Goal: Task Accomplishment & Management: Complete application form

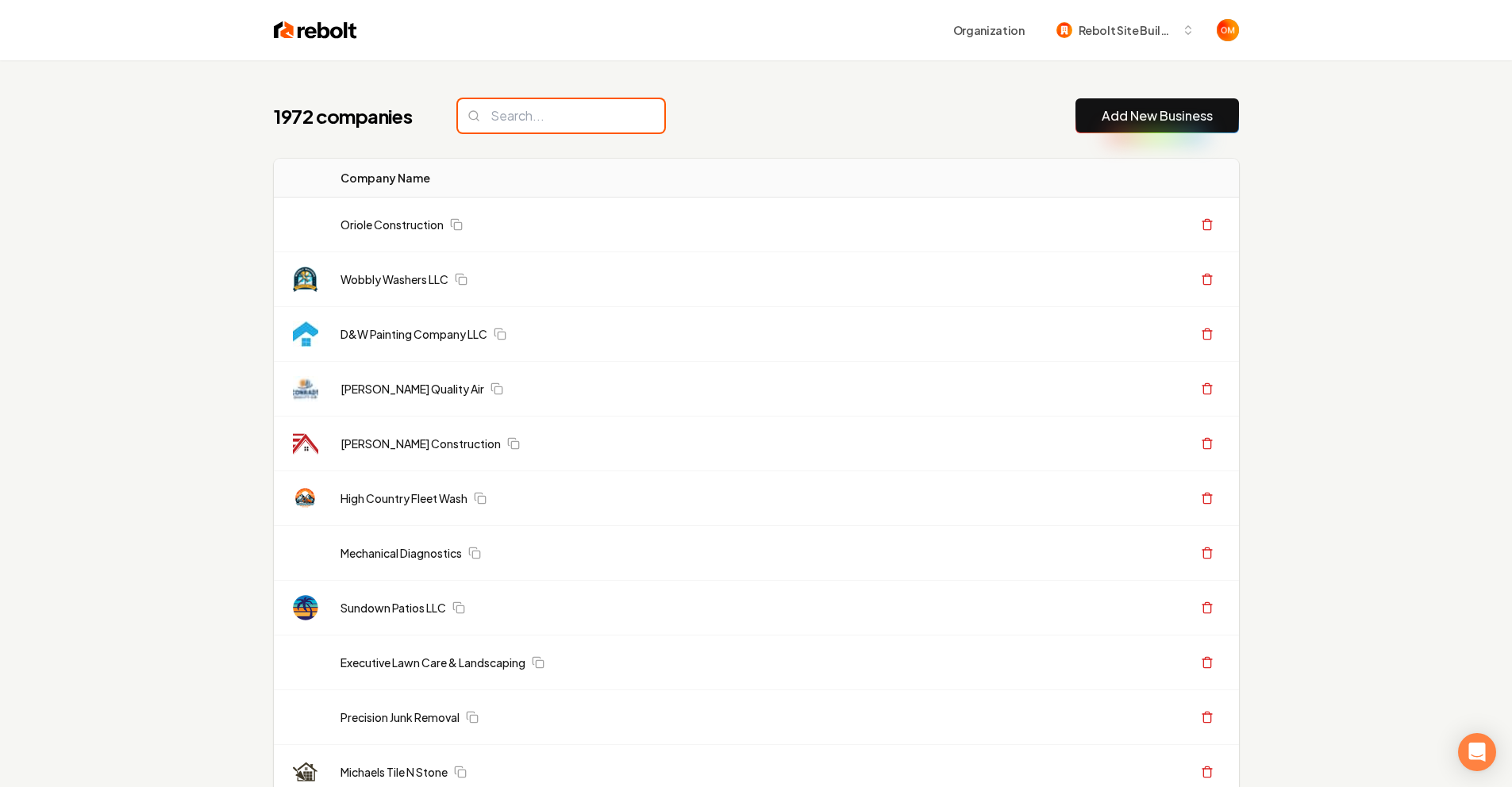
click at [566, 114] on input "search" at bounding box center [560, 115] width 206 height 33
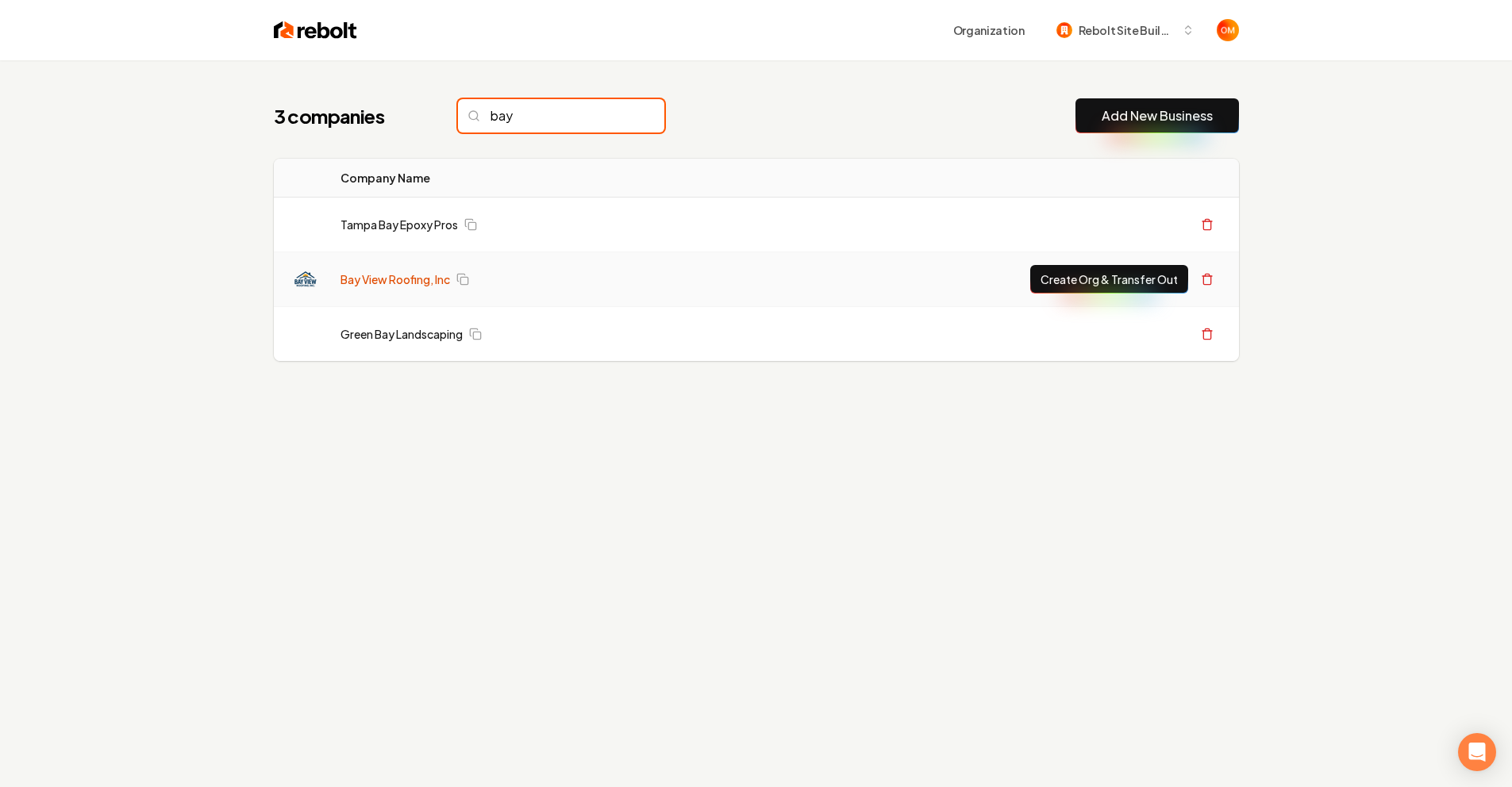
type input "bay"
click at [437, 283] on link "Bay View Roofing, Inc" at bounding box center [395, 279] width 109 height 16
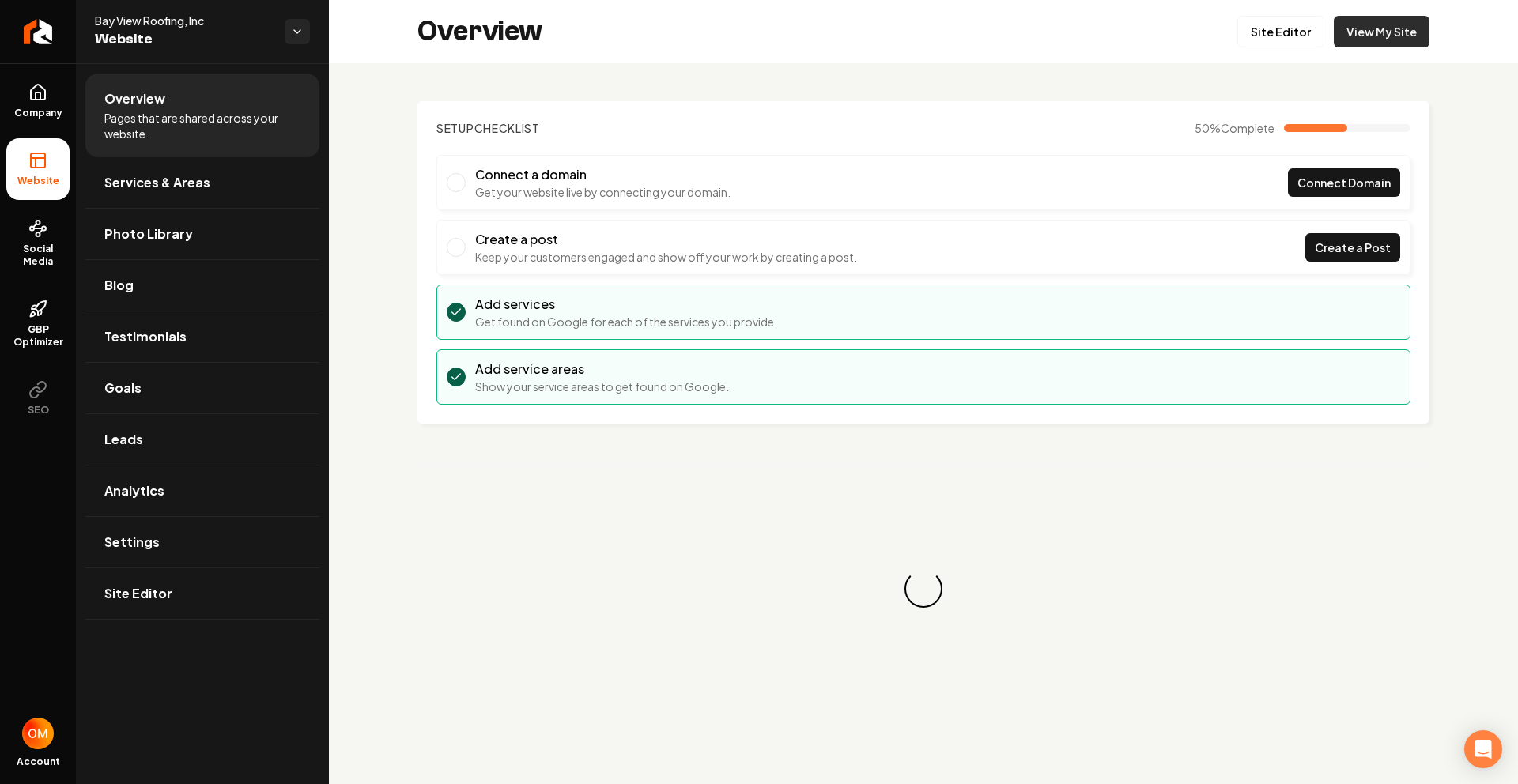
click at [1387, 37] on link "View My Site" at bounding box center [1381, 31] width 96 height 31
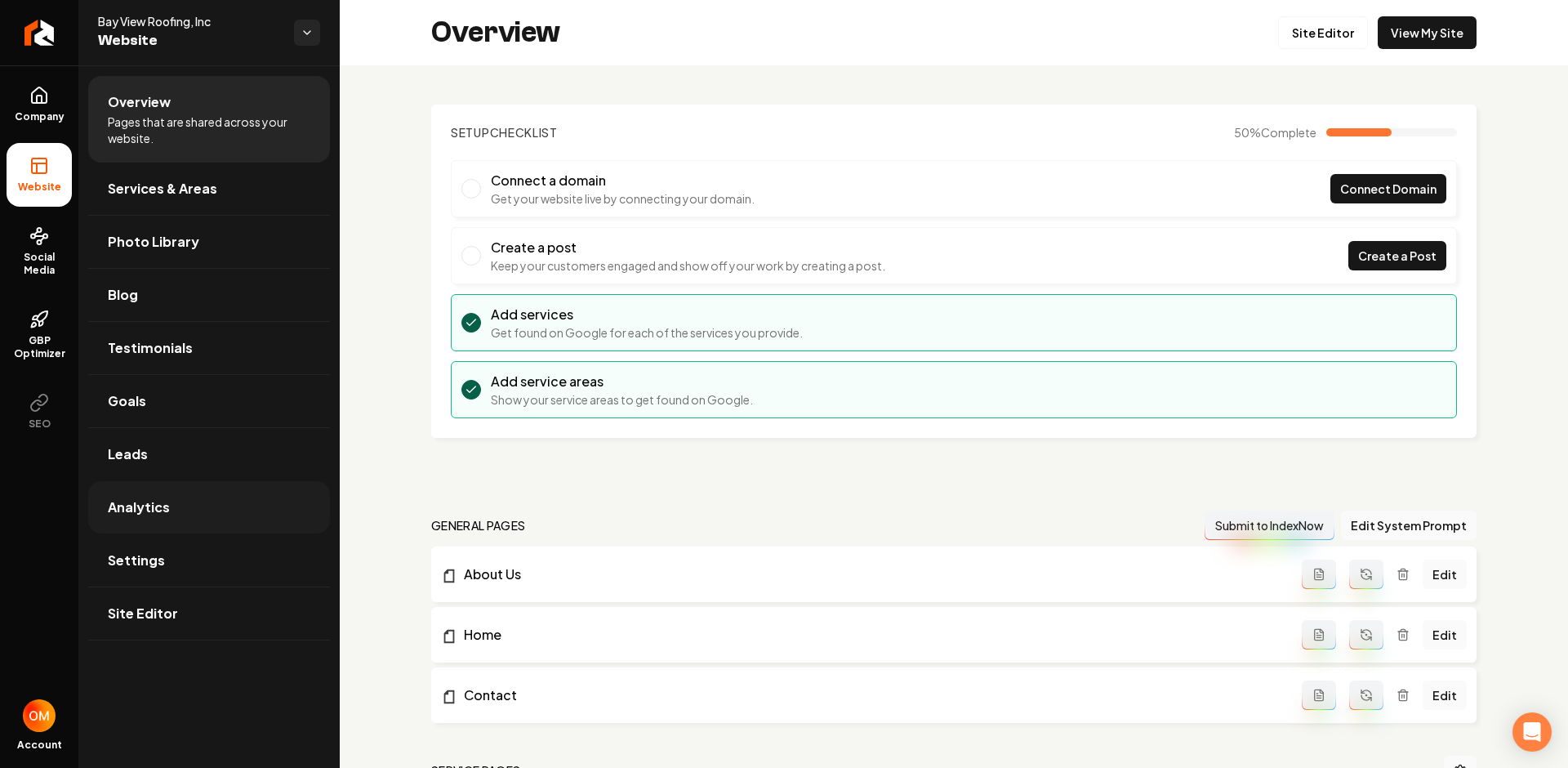
click at [191, 495] on link "Analytics" at bounding box center [208, 506] width 241 height 52
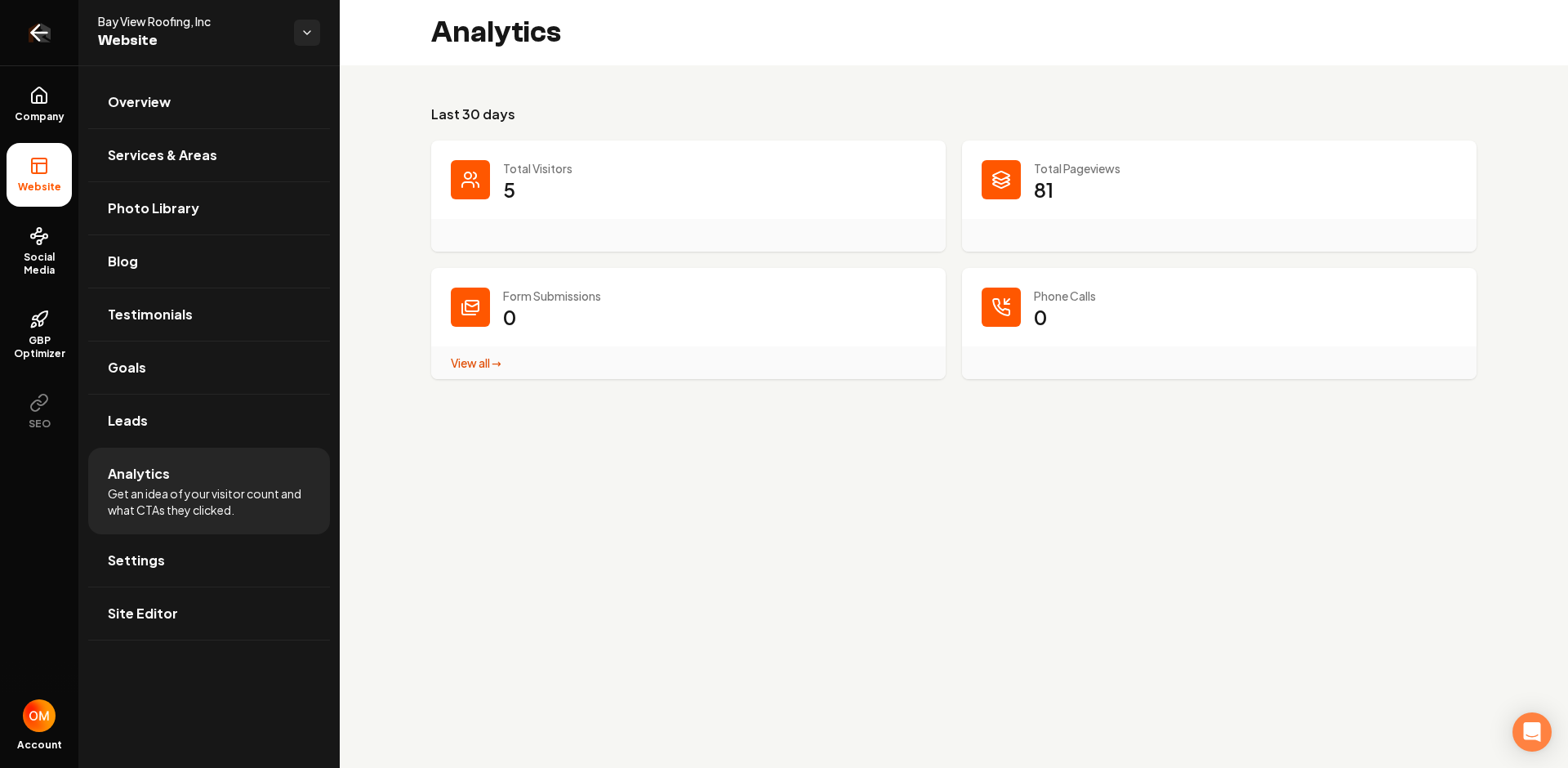
click at [38, 35] on icon "Return to dashboard" at bounding box center [39, 32] width 26 height 26
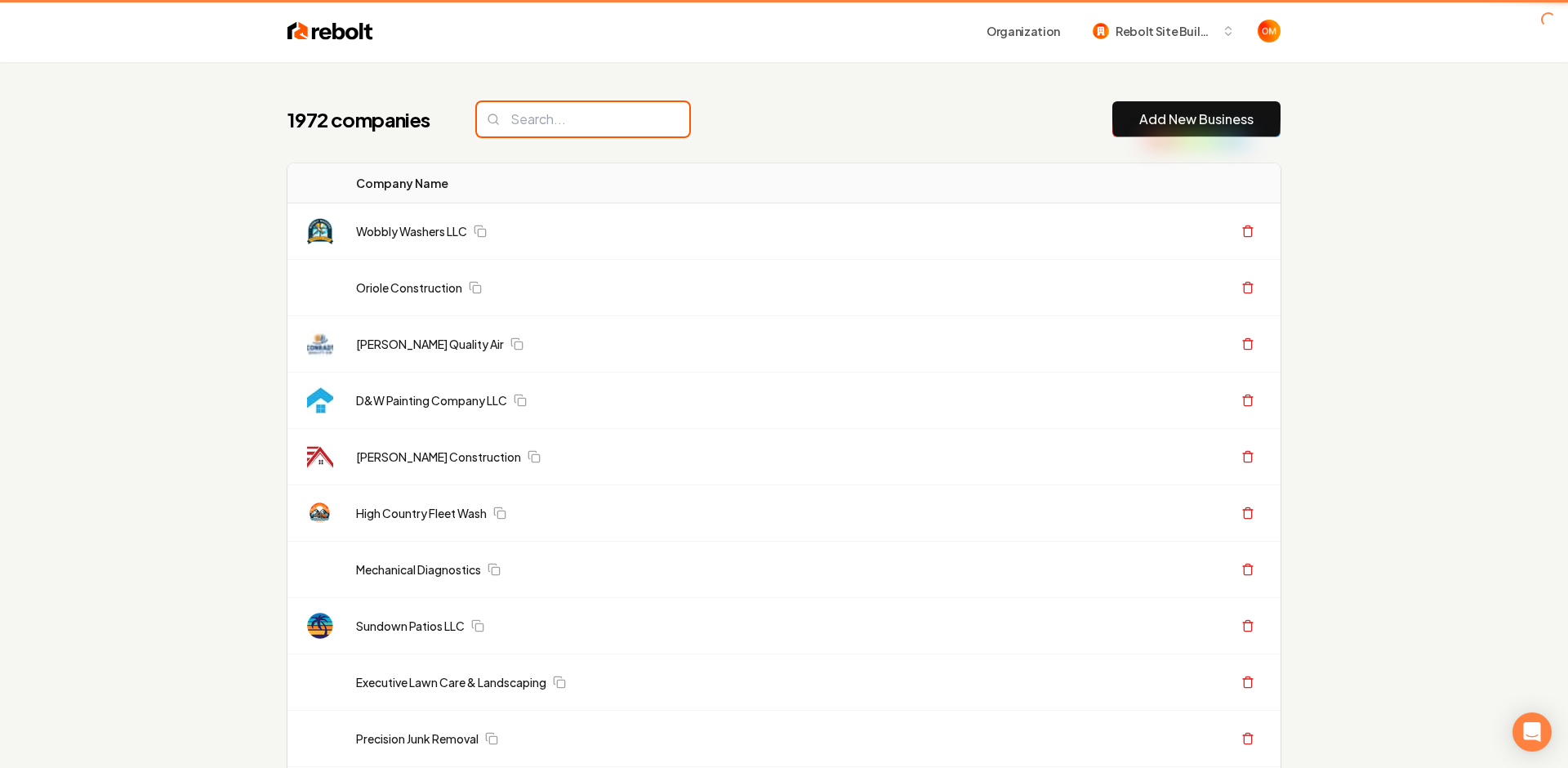
click at [587, 113] on input "search" at bounding box center [582, 118] width 212 height 34
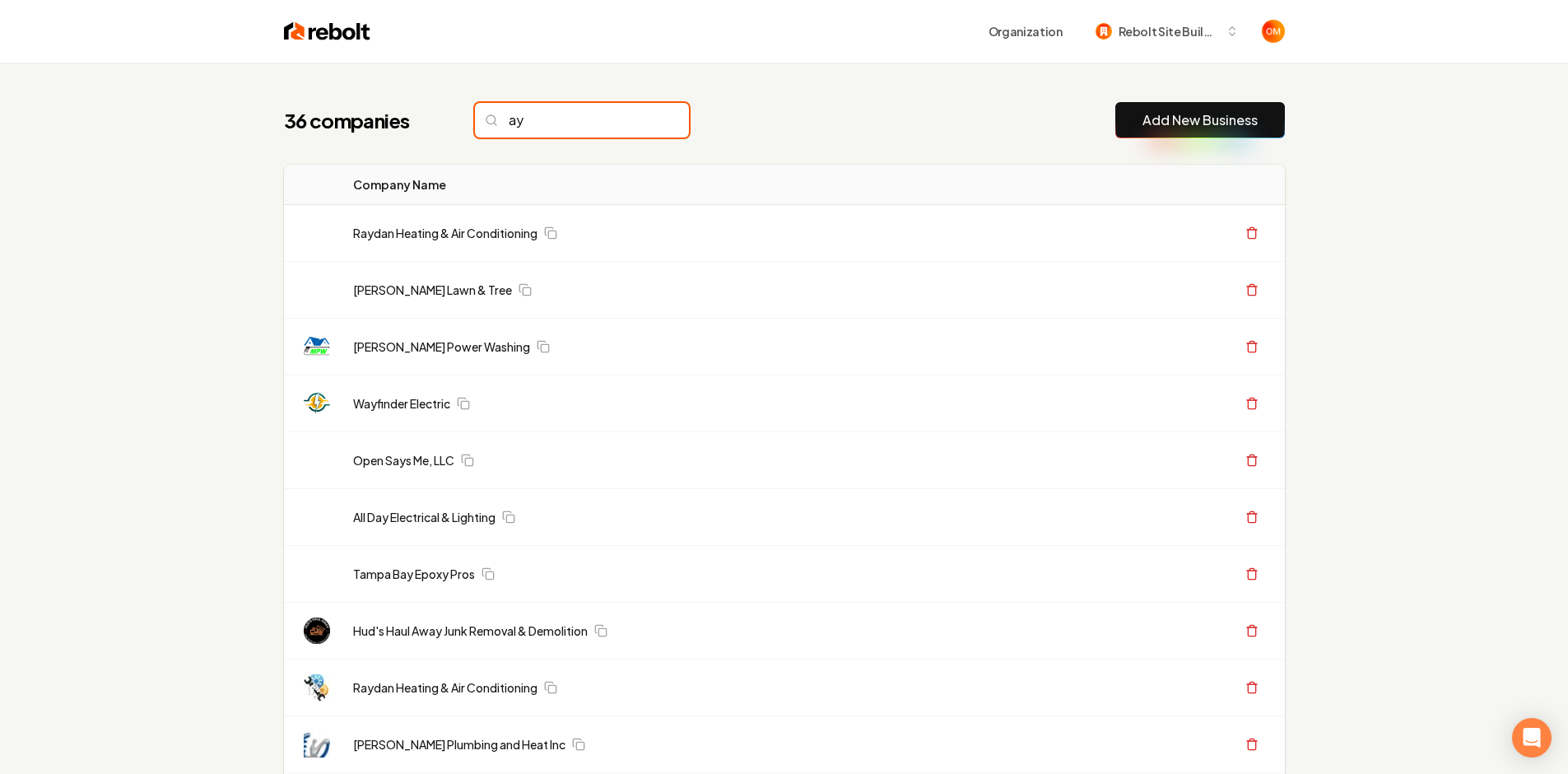
type input "a"
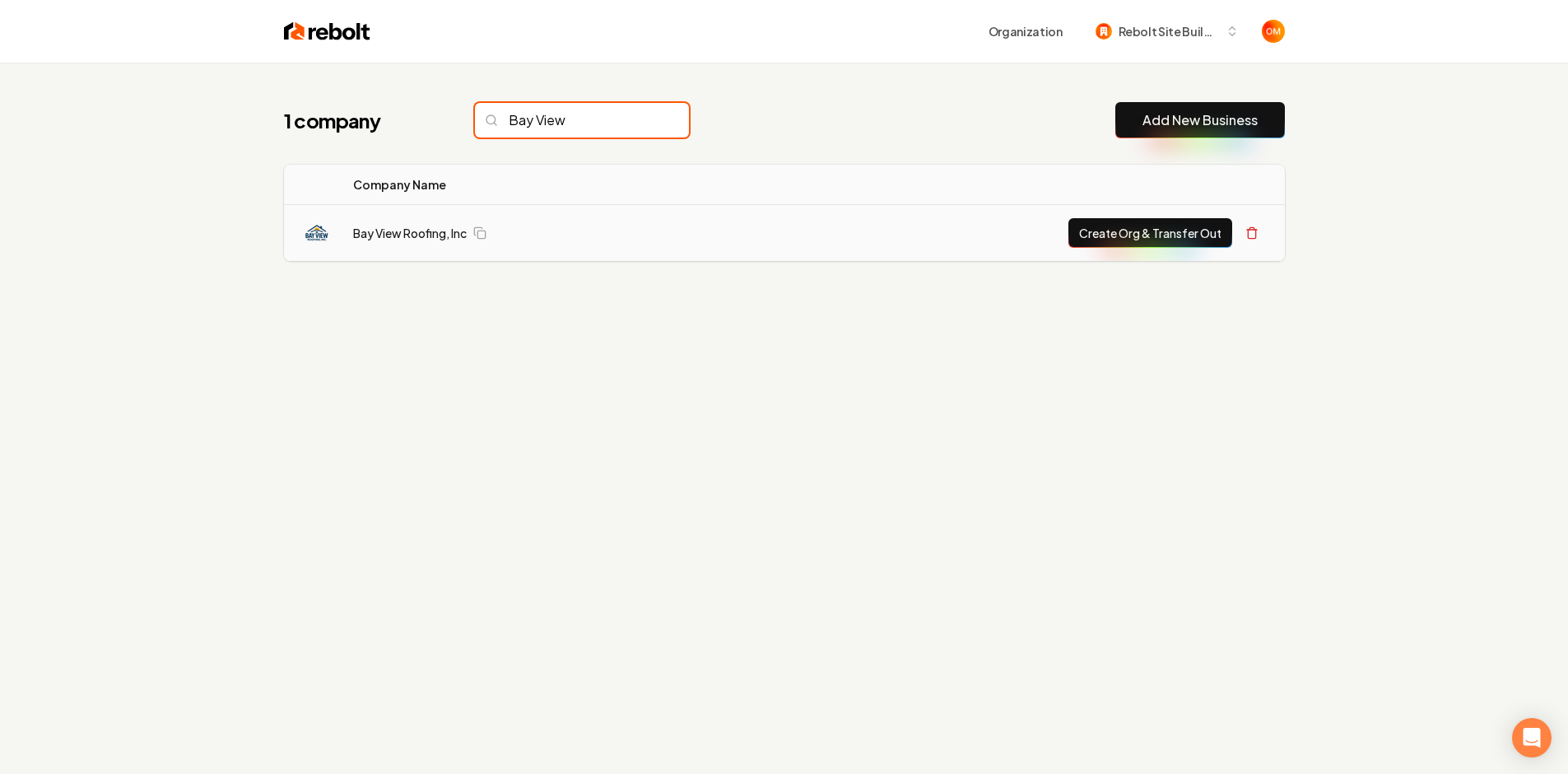
type input "Bay View"
click at [1168, 227] on button "Create Org & Transfer Out" at bounding box center [1150, 232] width 163 height 30
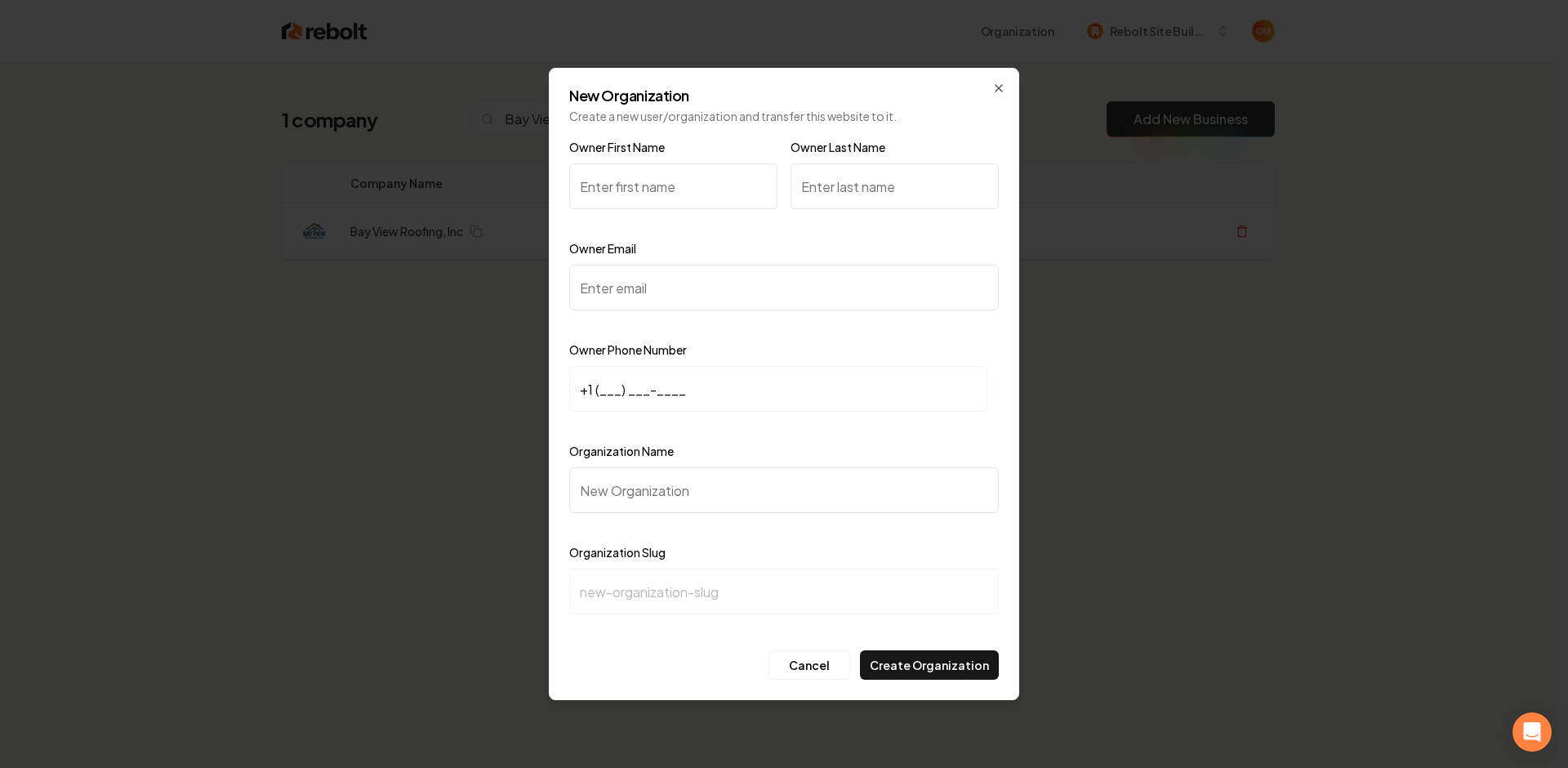
type input "r"
type input "Brian"
click at [904, 203] on input "Owner Last Name" at bounding box center [894, 186] width 208 height 46
type input "Perez"
click at [743, 287] on input "Owner Email" at bounding box center [784, 287] width 430 height 46
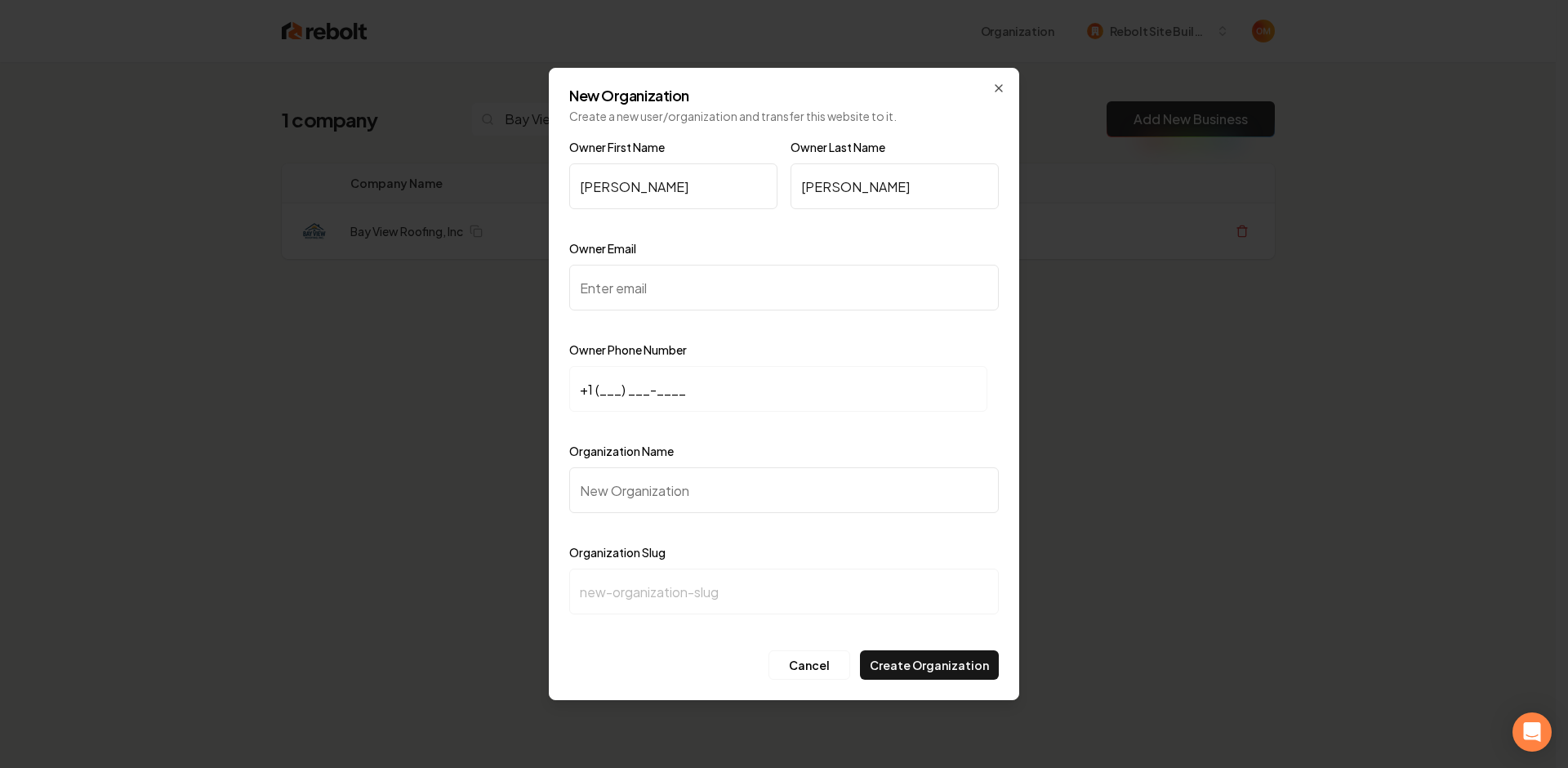
paste input "brian@bayviewroofinginc.com"
type input "brian@bayviewroofinginc.com"
click at [610, 393] on input "+1 (___) ___-____" at bounding box center [779, 388] width 418 height 46
paste input "408) 705-0059"
type input "+1 (408) 705-0059"
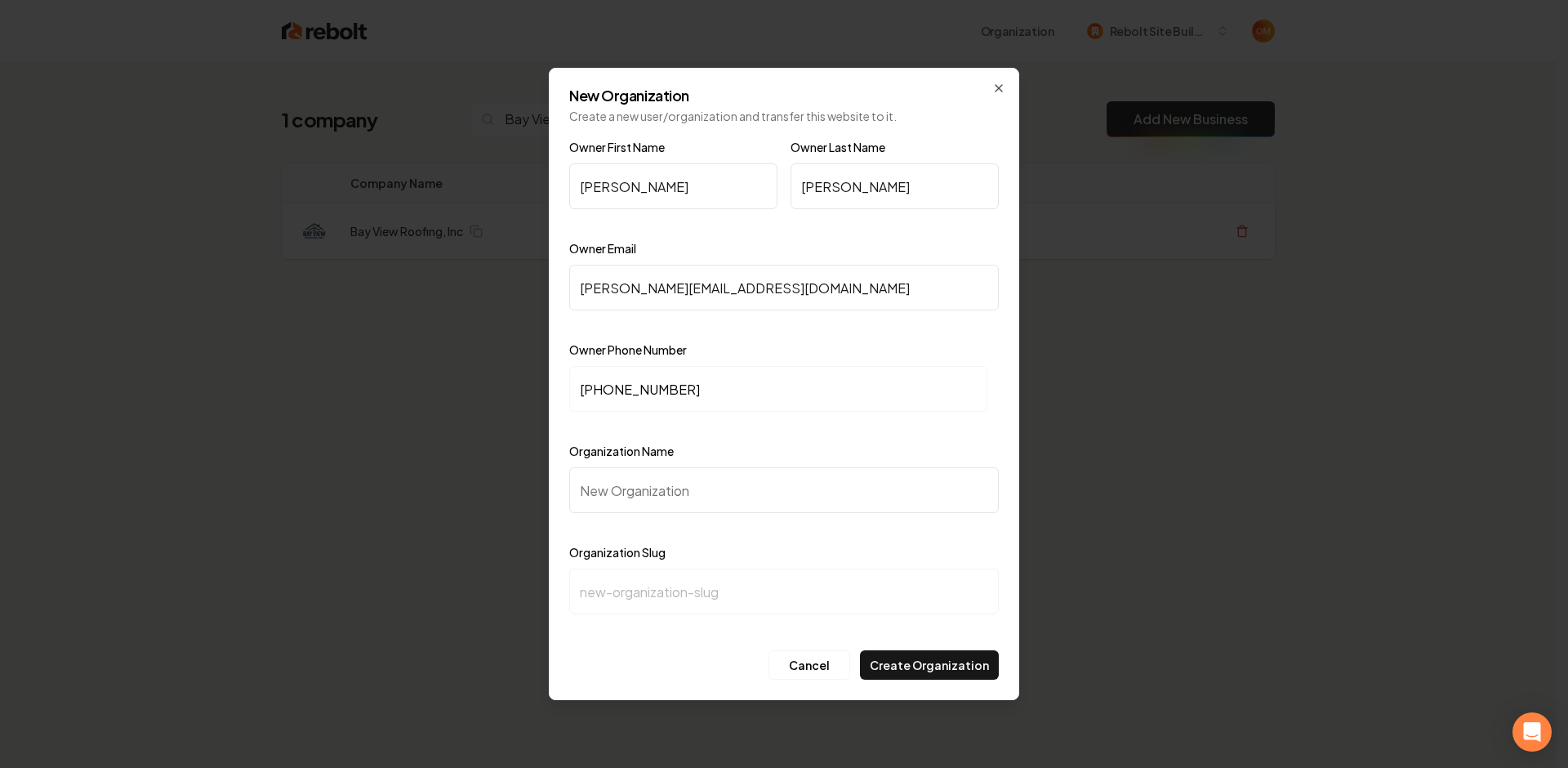
click at [650, 495] on input "Organization Name" at bounding box center [784, 490] width 430 height 46
type input "A"
type input "a"
type input "Ab"
type input "ab"
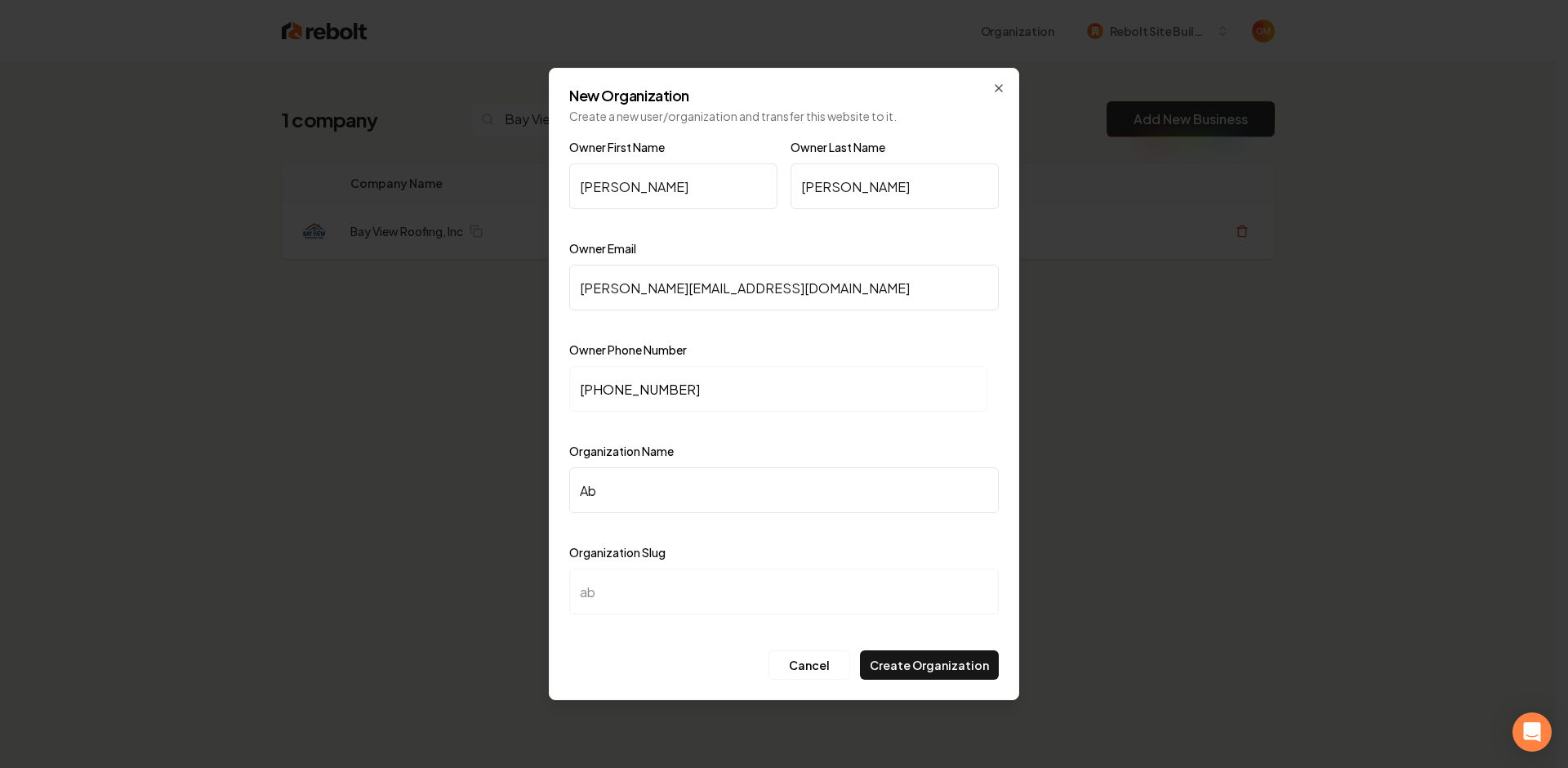
type input "A"
type input "a"
type input "B"
type input "b"
type input "Ba"
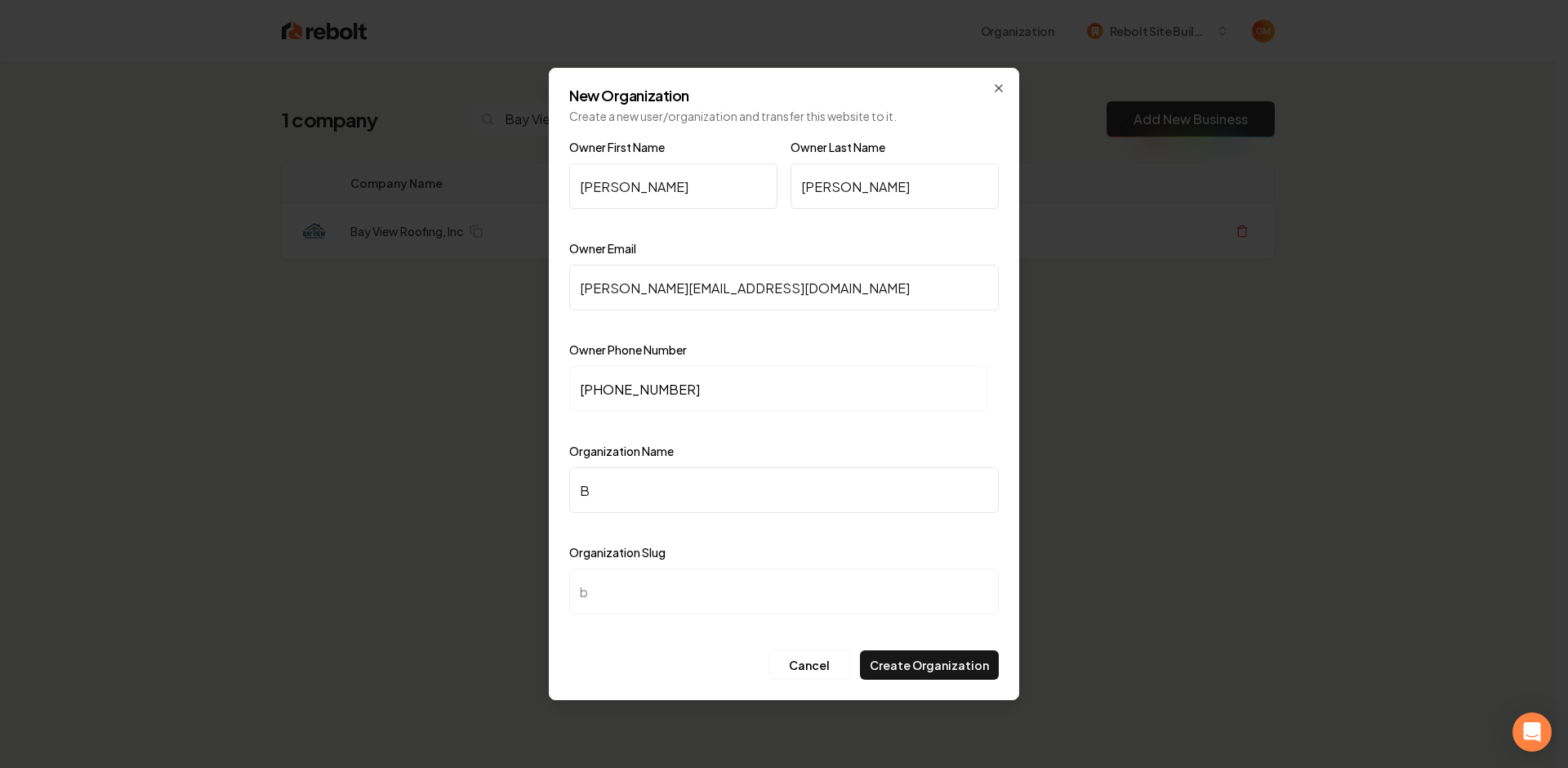
type input "ba"
type input "Bat"
type input "bat"
type input "Ba"
type input "ba"
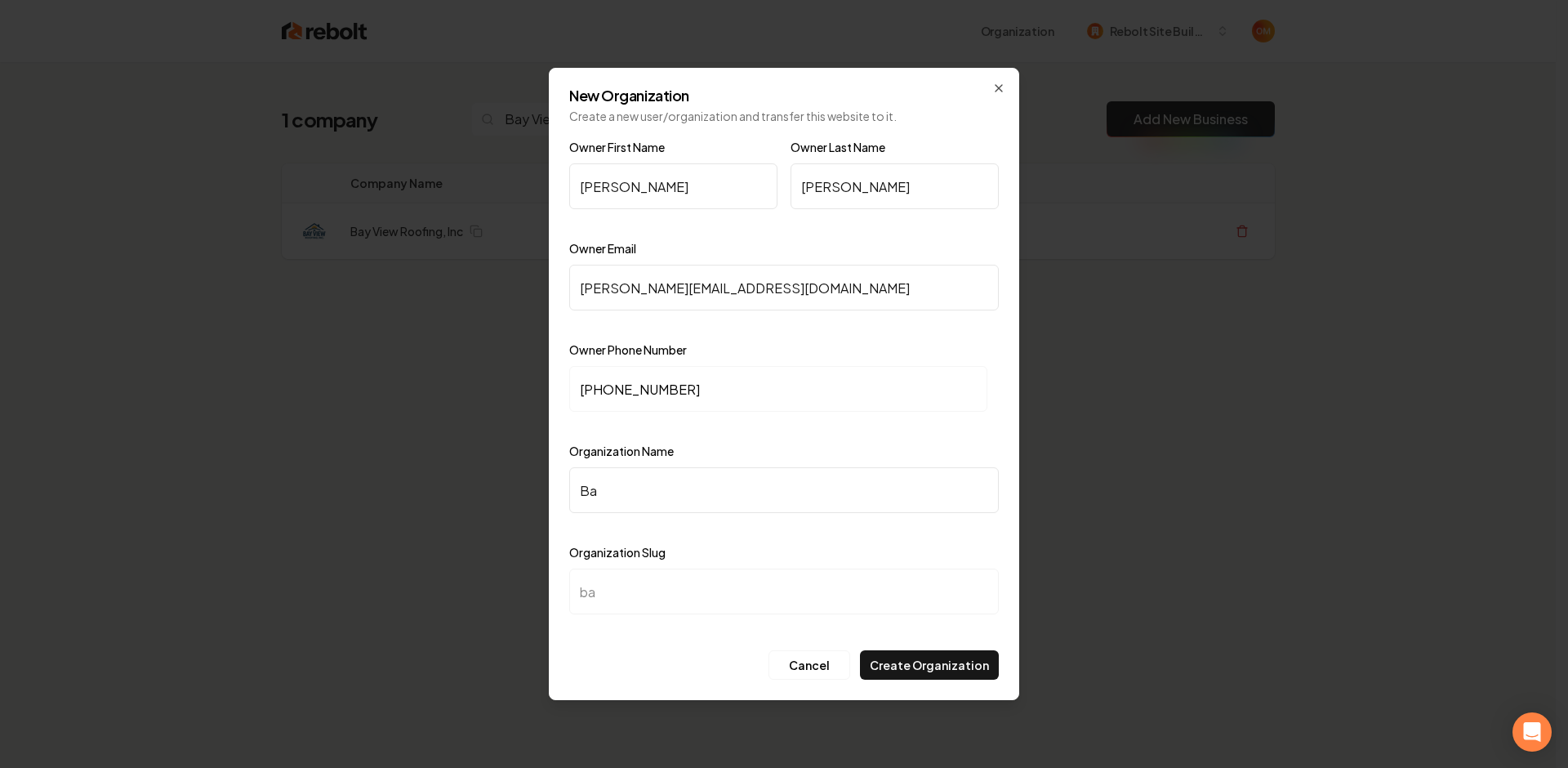
type input "Bay"
type input "bay"
type input "Bay V"
type input "bay-v"
type input "Bay Vi"
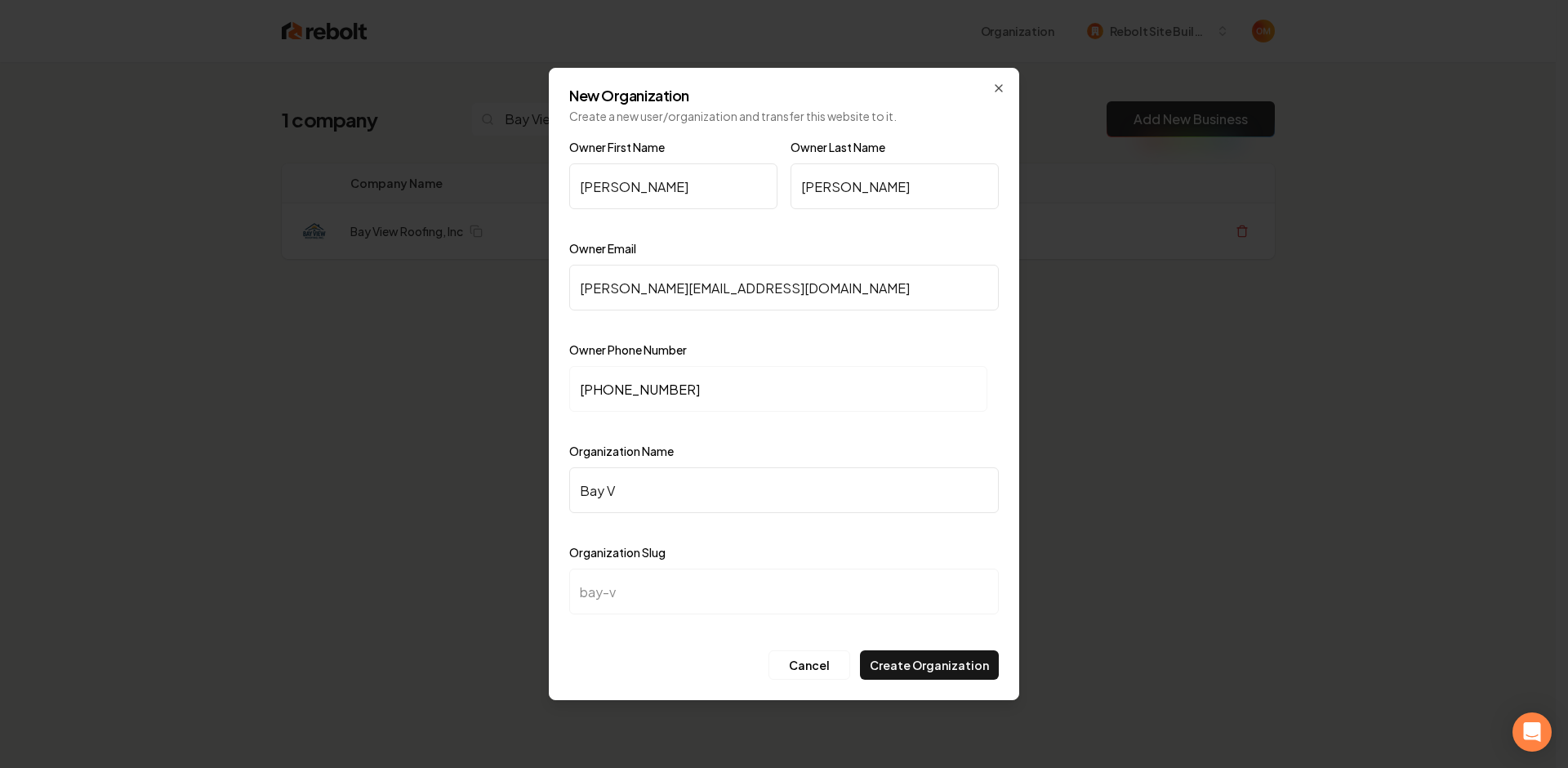
type input "bay-vi"
type input "Bay Vie"
type input "bay-vie"
type input "Bay View"
type input "bay-view"
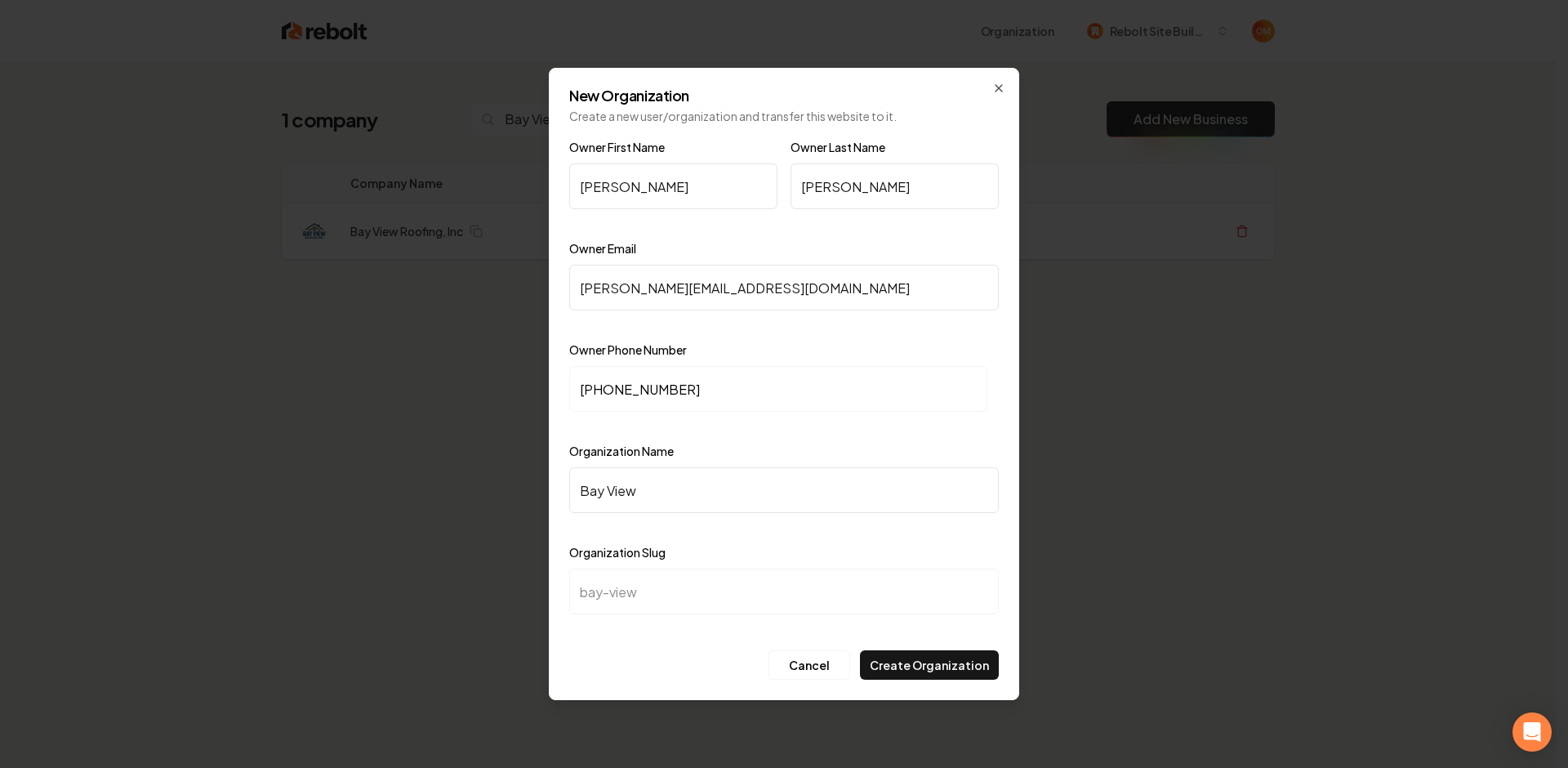
type input "Bay View R"
type input "bay-view-r"
type input "Bay View Ro"
type input "bay-view-ro"
type input "Bay View Roo"
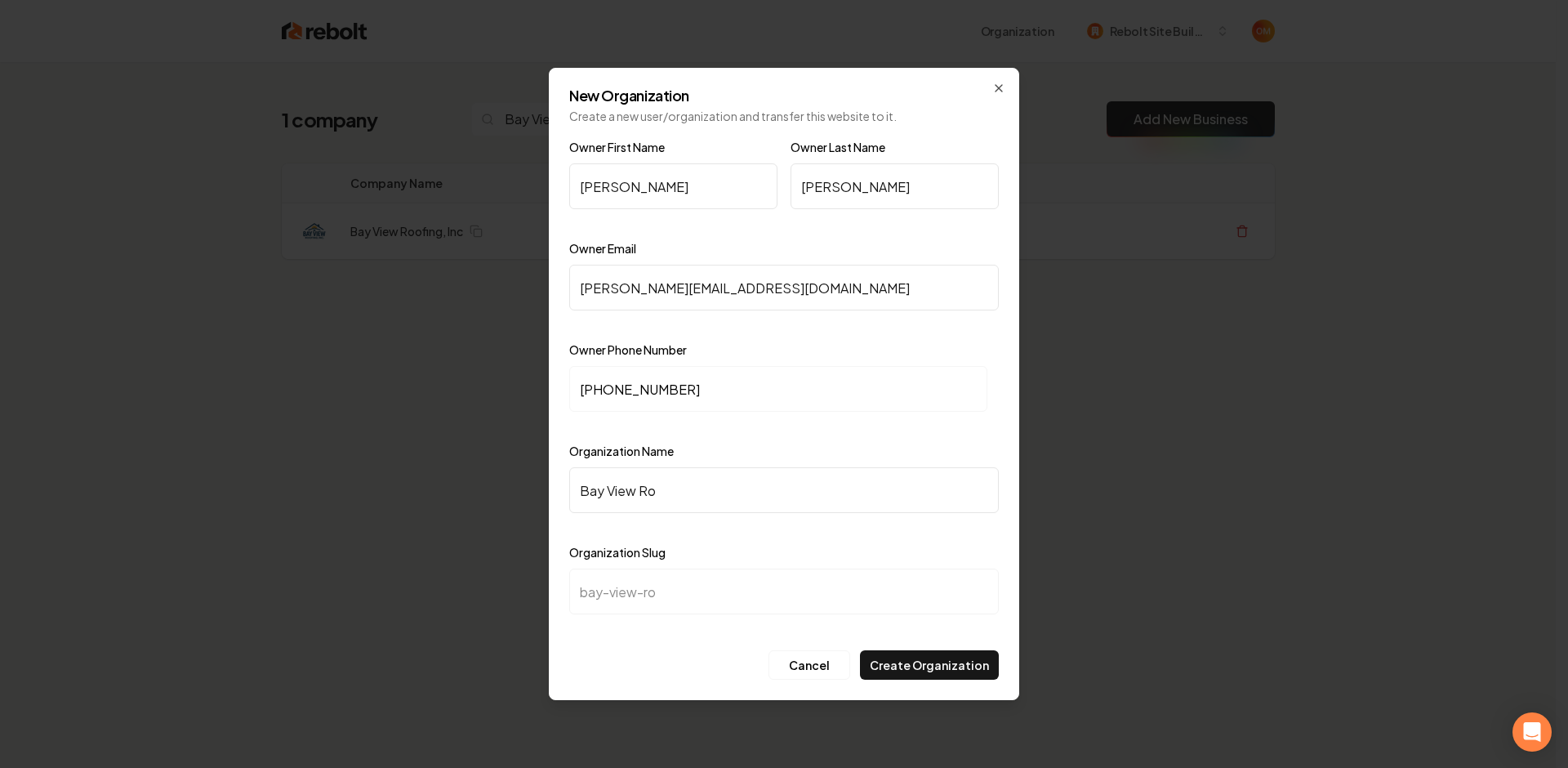
type input "bay-view-roo"
type input "Bay View Roof"
type input "bay-view-roof"
type input "Bay View Roofi"
type input "bay-view-roofi"
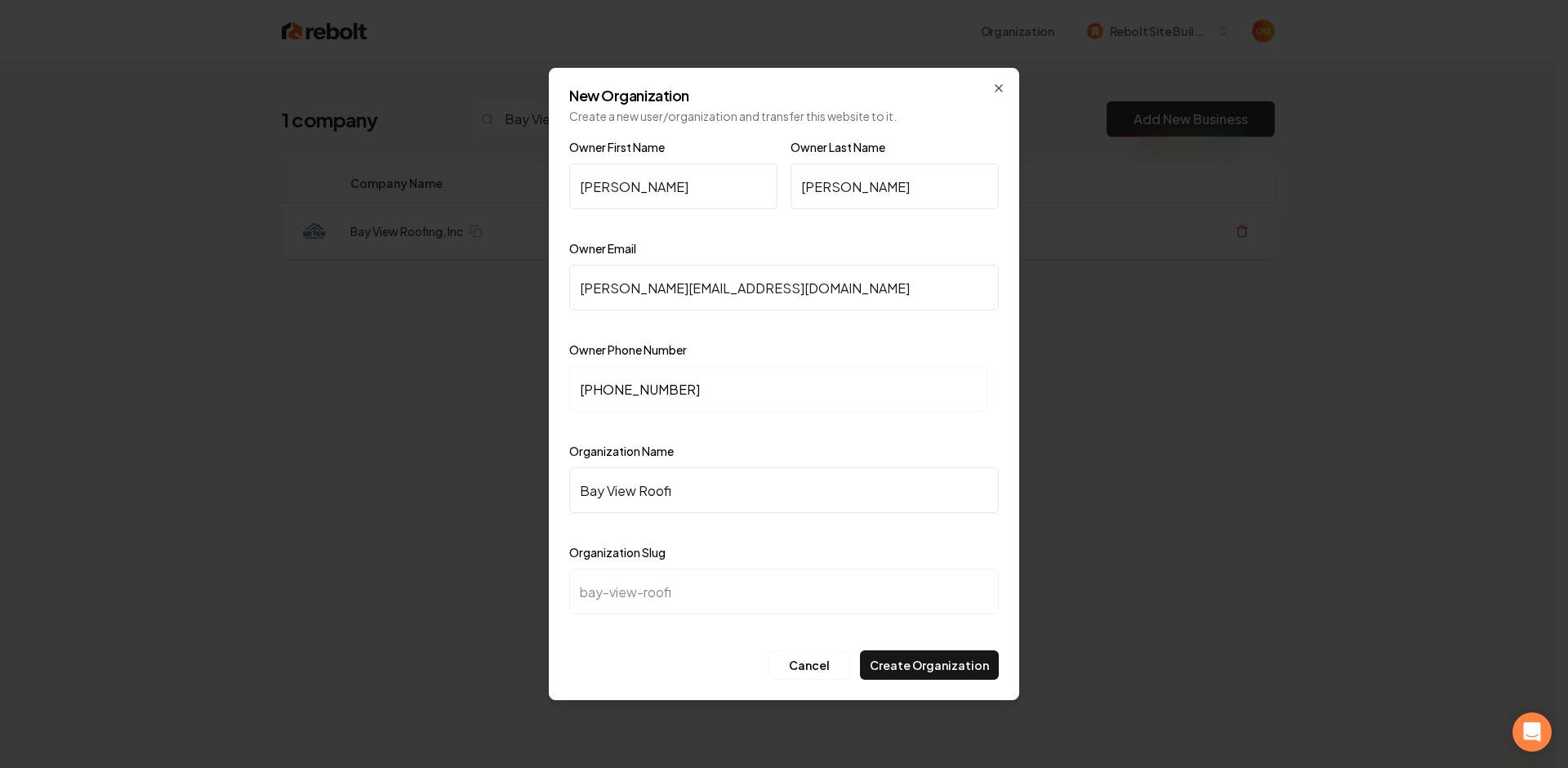
type input "Bay View Roofin"
type input "bay-view-roofin"
type input "Bay View Roofing"
type input "bay-view-roofing"
type input "Bay View Roofing, I"
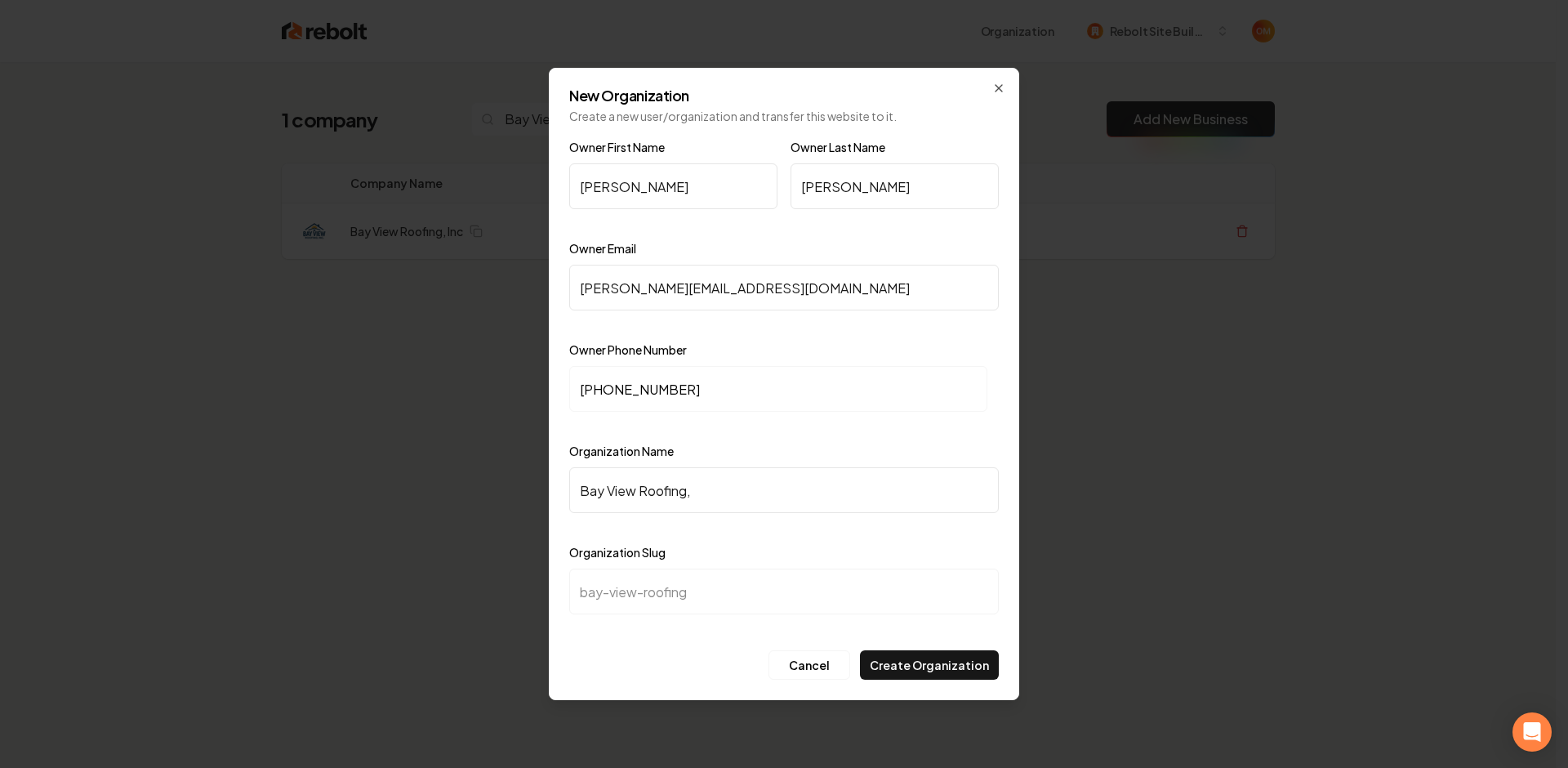
type input "bay-view-roofing-i"
type input "Bay View Roofing, In"
type input "bay-view-roofing-in"
type input "Bay View Roofing, Inc"
type input "bay-view-roofing-inc"
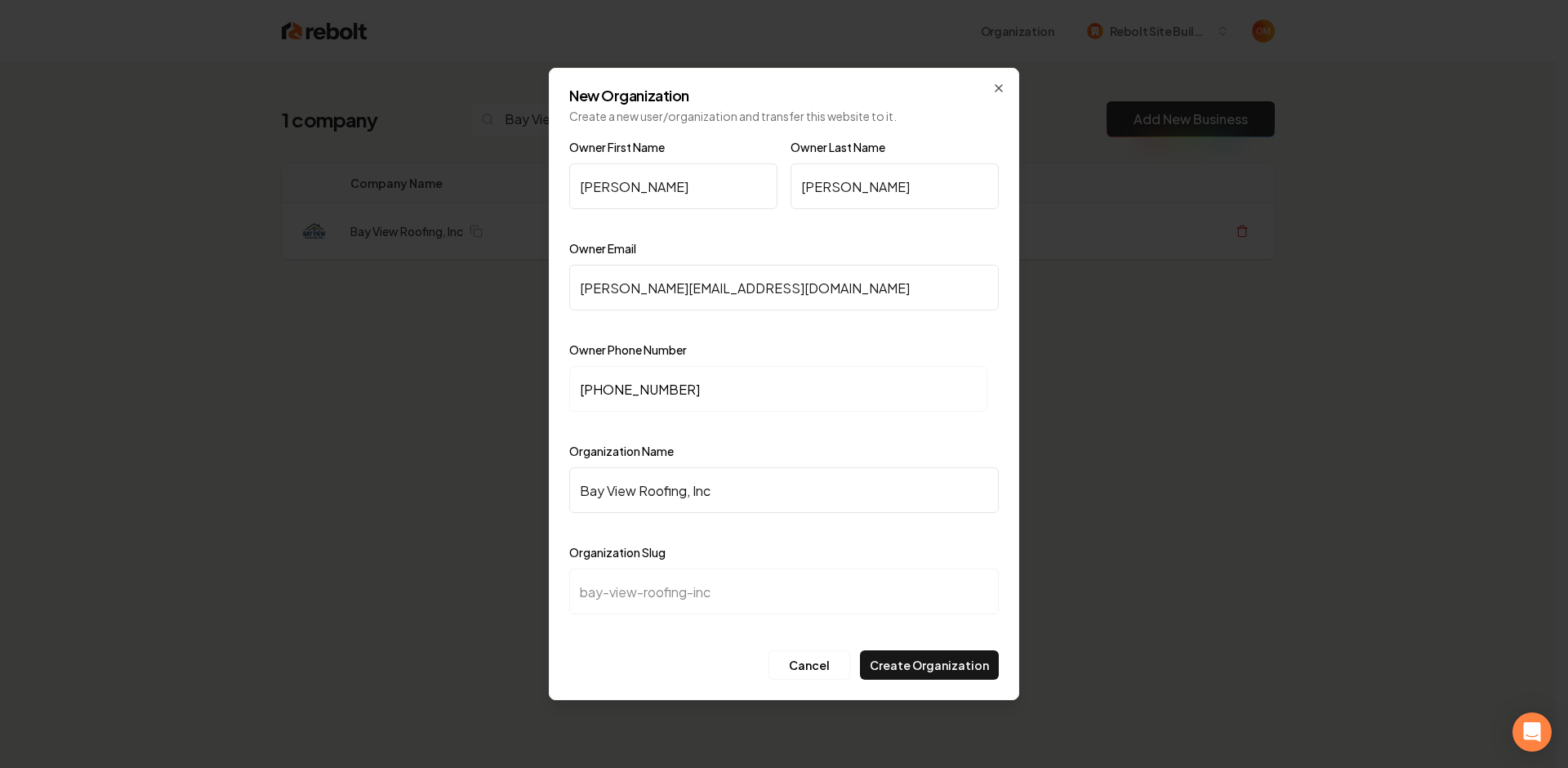
type input "Bay View Roofing, Inc"
click at [822, 441] on div "Organization Name Bay View Roofing, Inc" at bounding box center [784, 488] width 430 height 95
click at [912, 660] on button "Create Organization" at bounding box center [929, 664] width 139 height 29
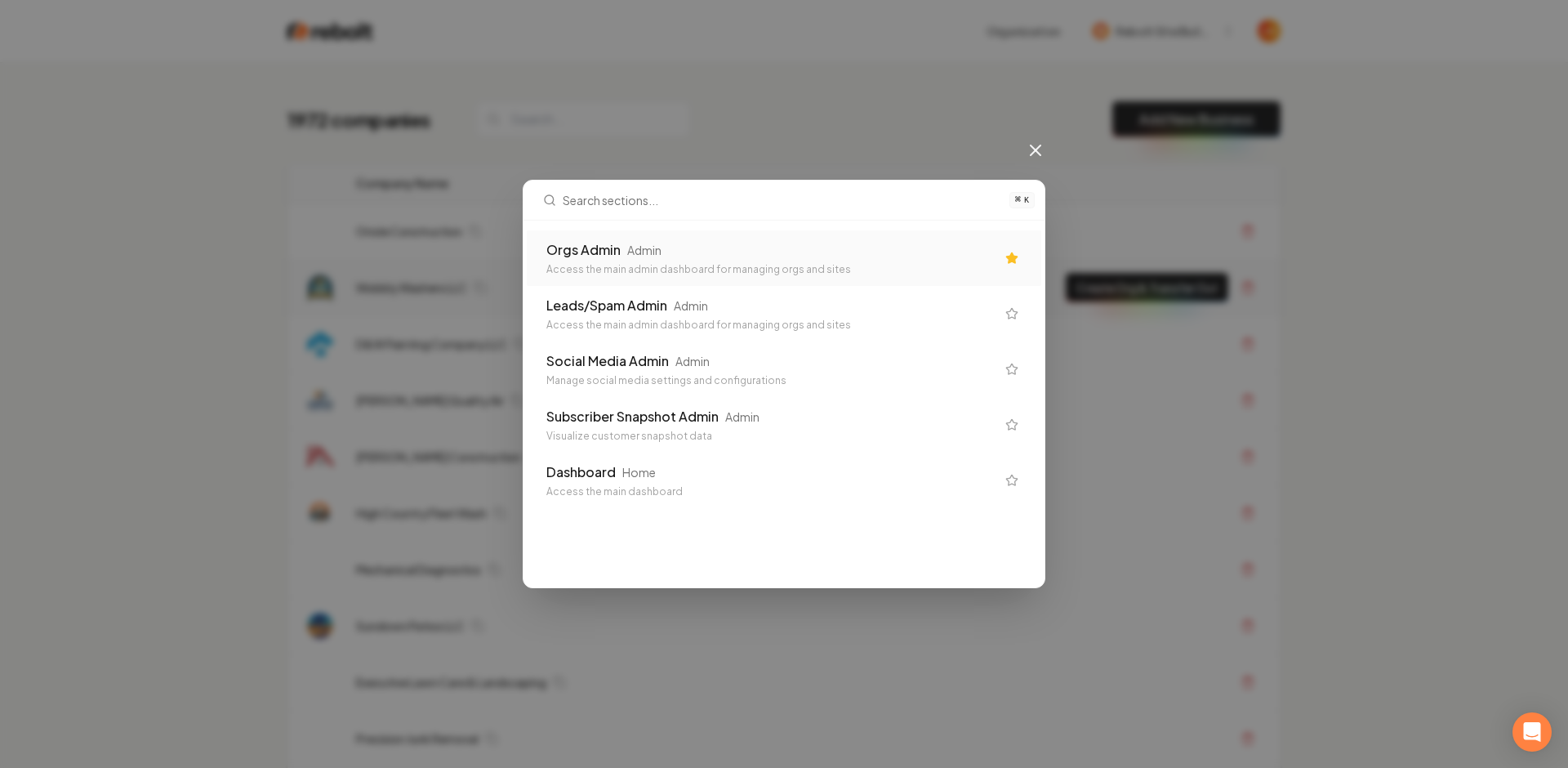
click at [610, 266] on div "Access the main admin dashboard for managing orgs and sites" at bounding box center [771, 269] width 449 height 13
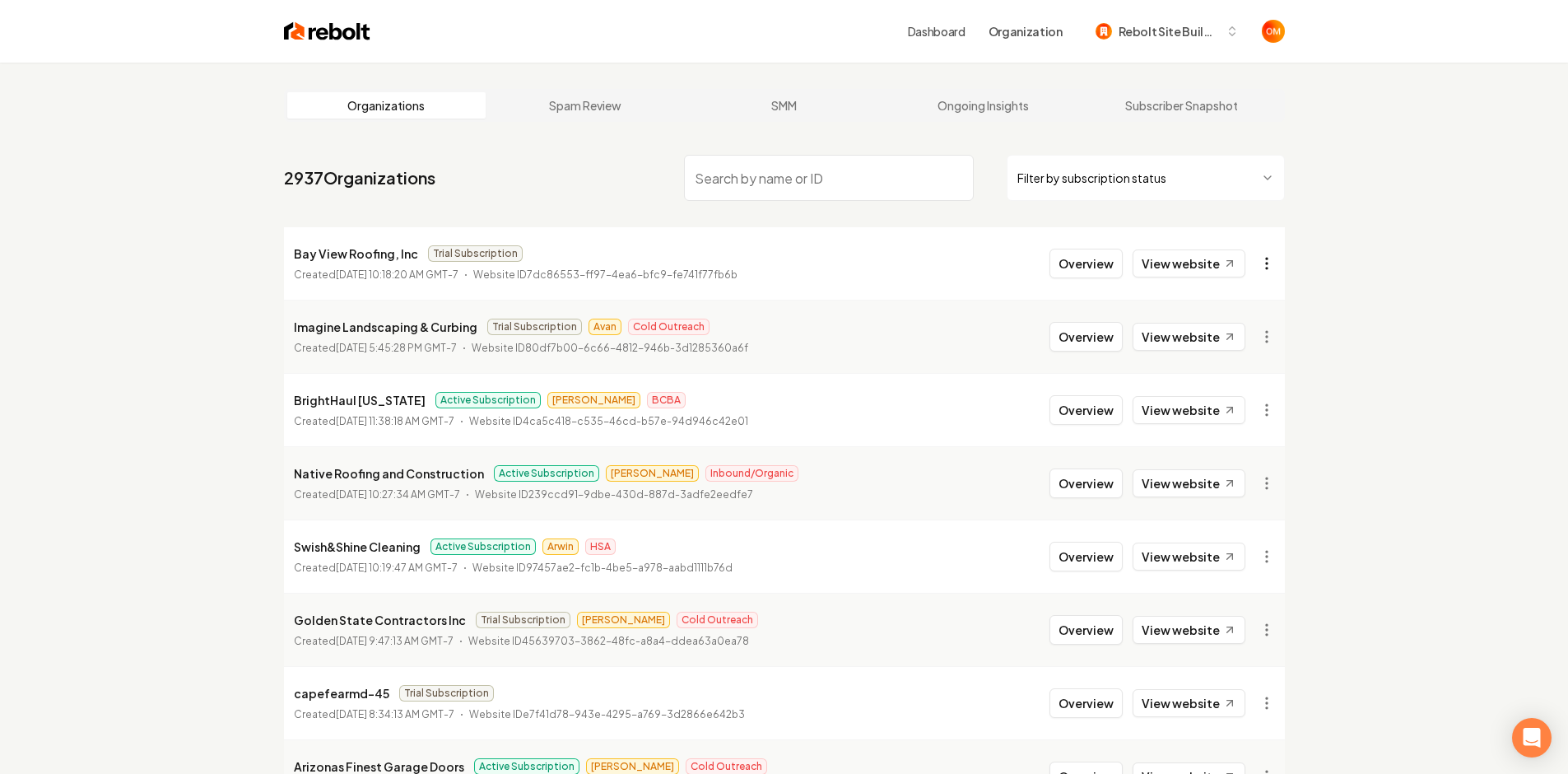
click at [1269, 268] on html "Dashboard Organization Rebolt Site Builder Organizations Spam Review SMM Ongoin…" at bounding box center [784, 387] width 1568 height 774
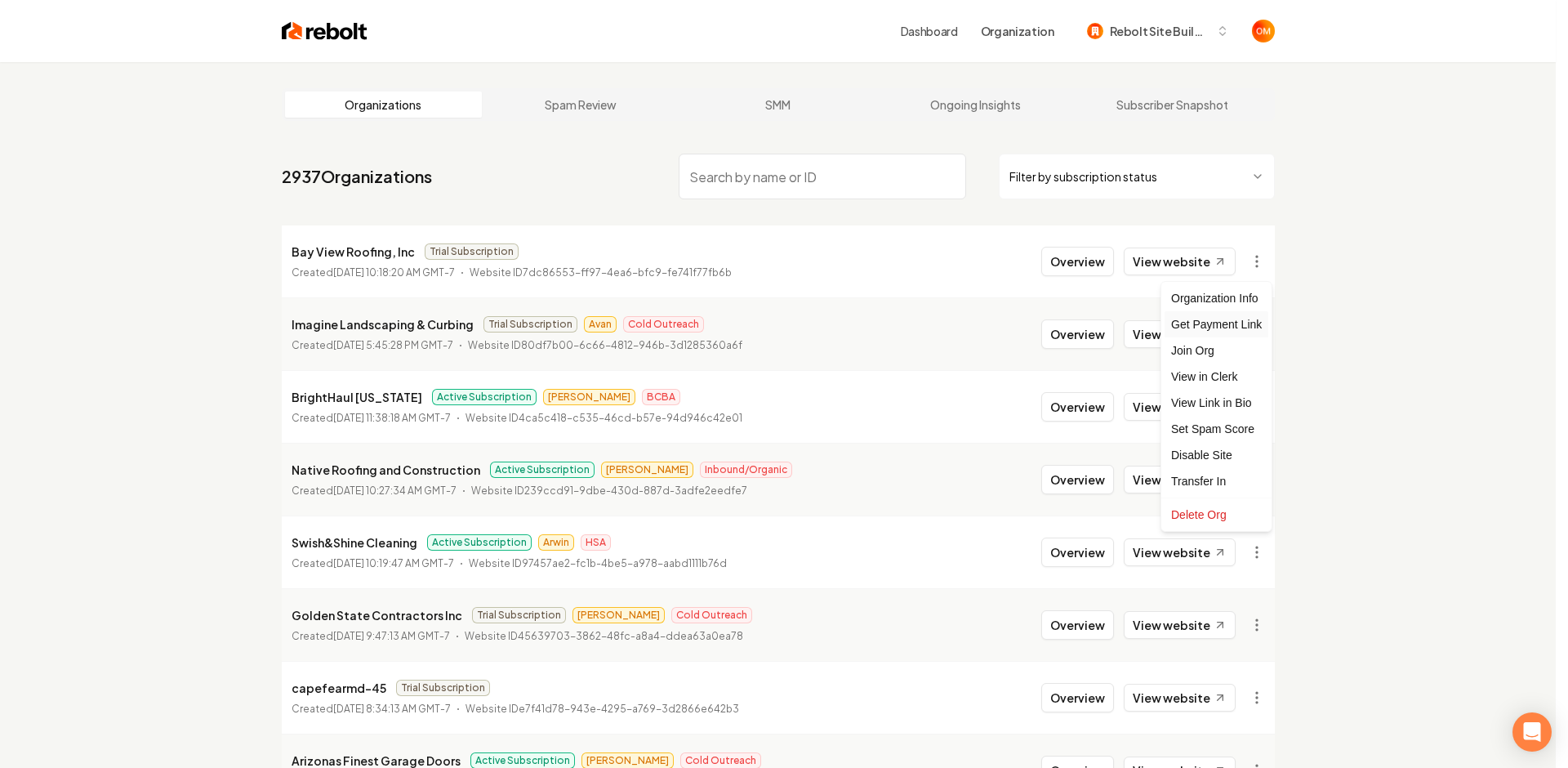
click at [1221, 326] on div "Get Payment Link" at bounding box center [1216, 323] width 104 height 26
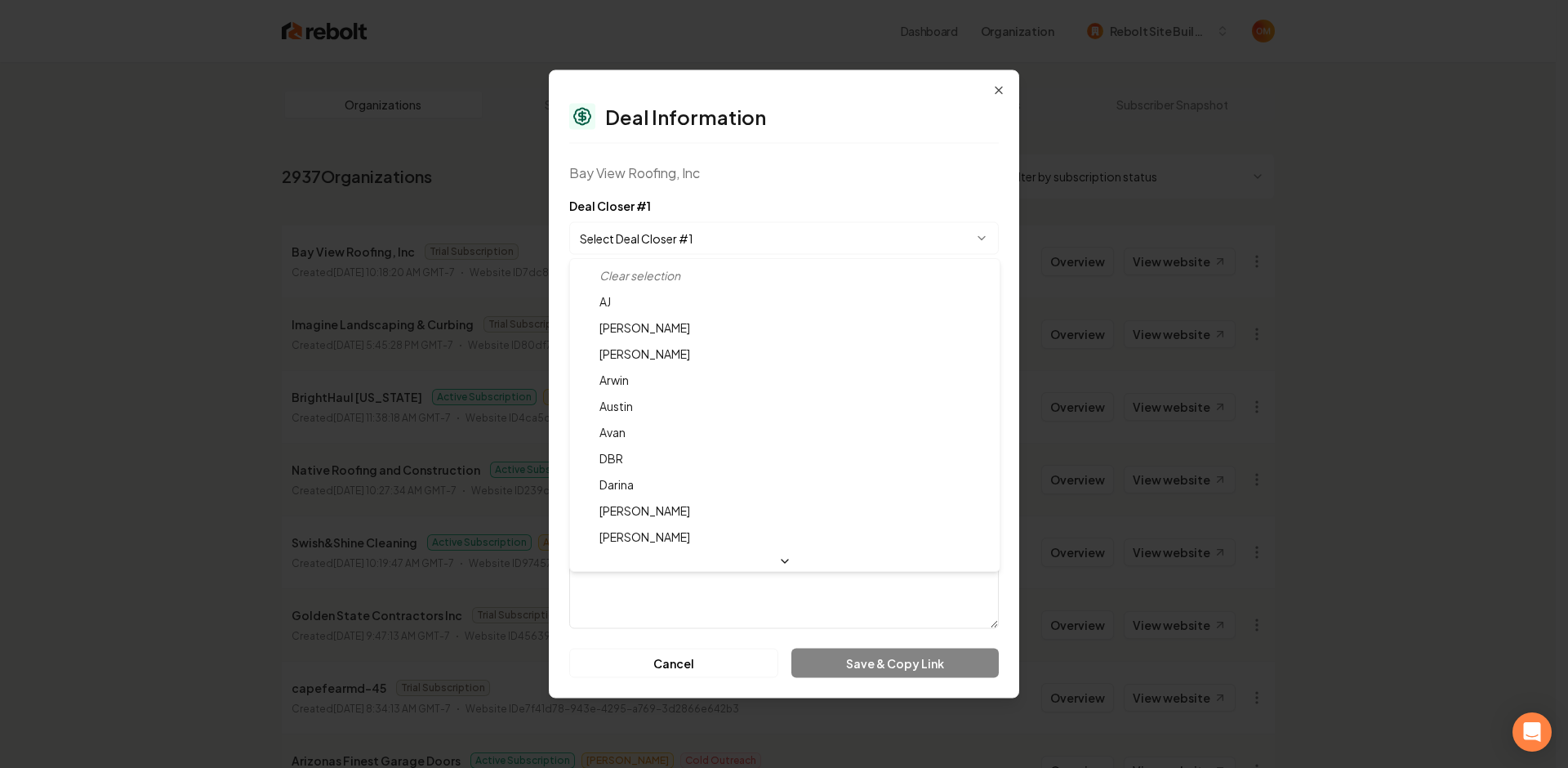
click at [687, 236] on body "Dashboard Organization Rebolt Site Builder Organizations Spam Review SMM Ongoin…" at bounding box center [778, 384] width 1555 height 768
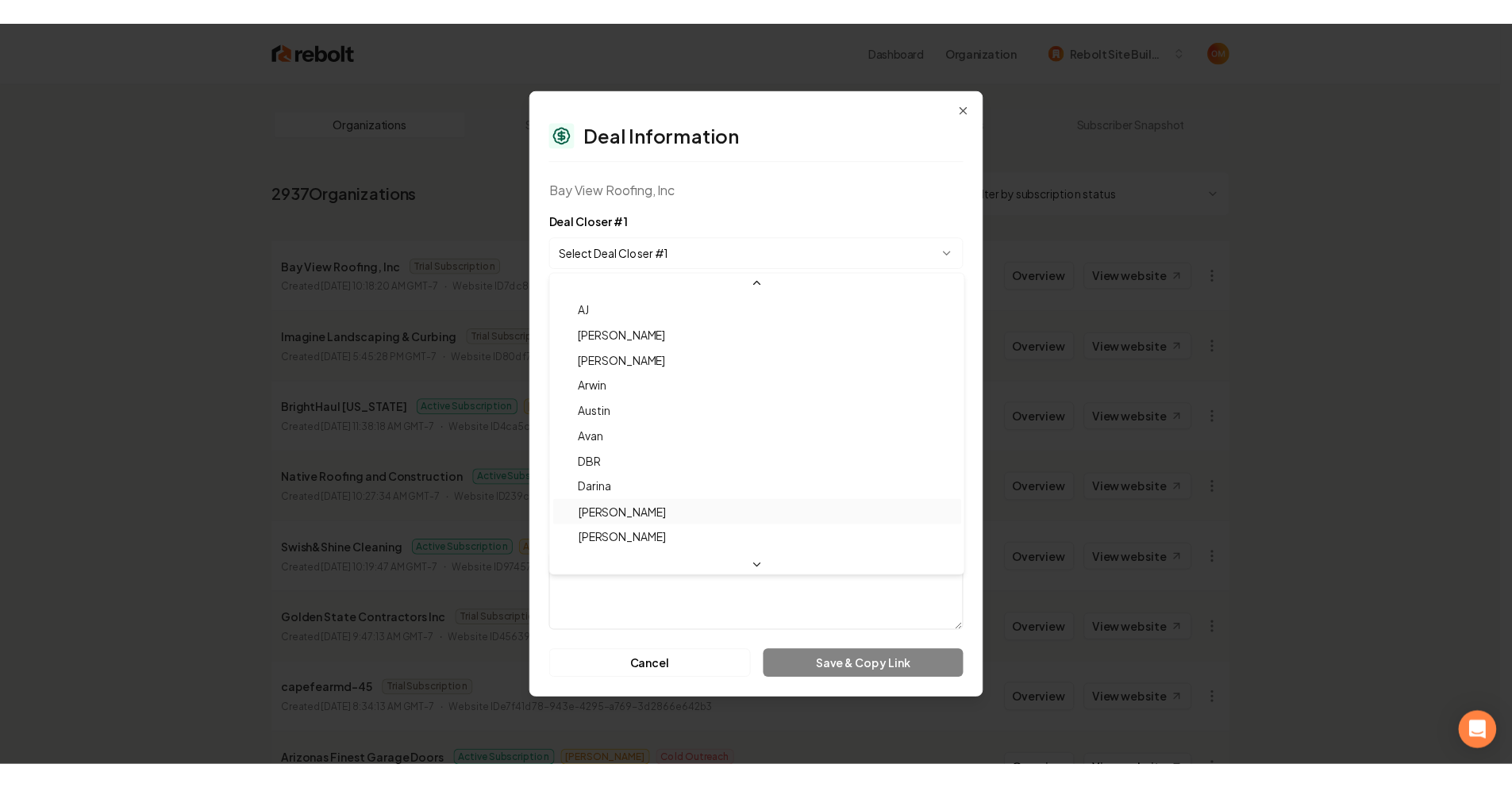
scroll to position [52, 0]
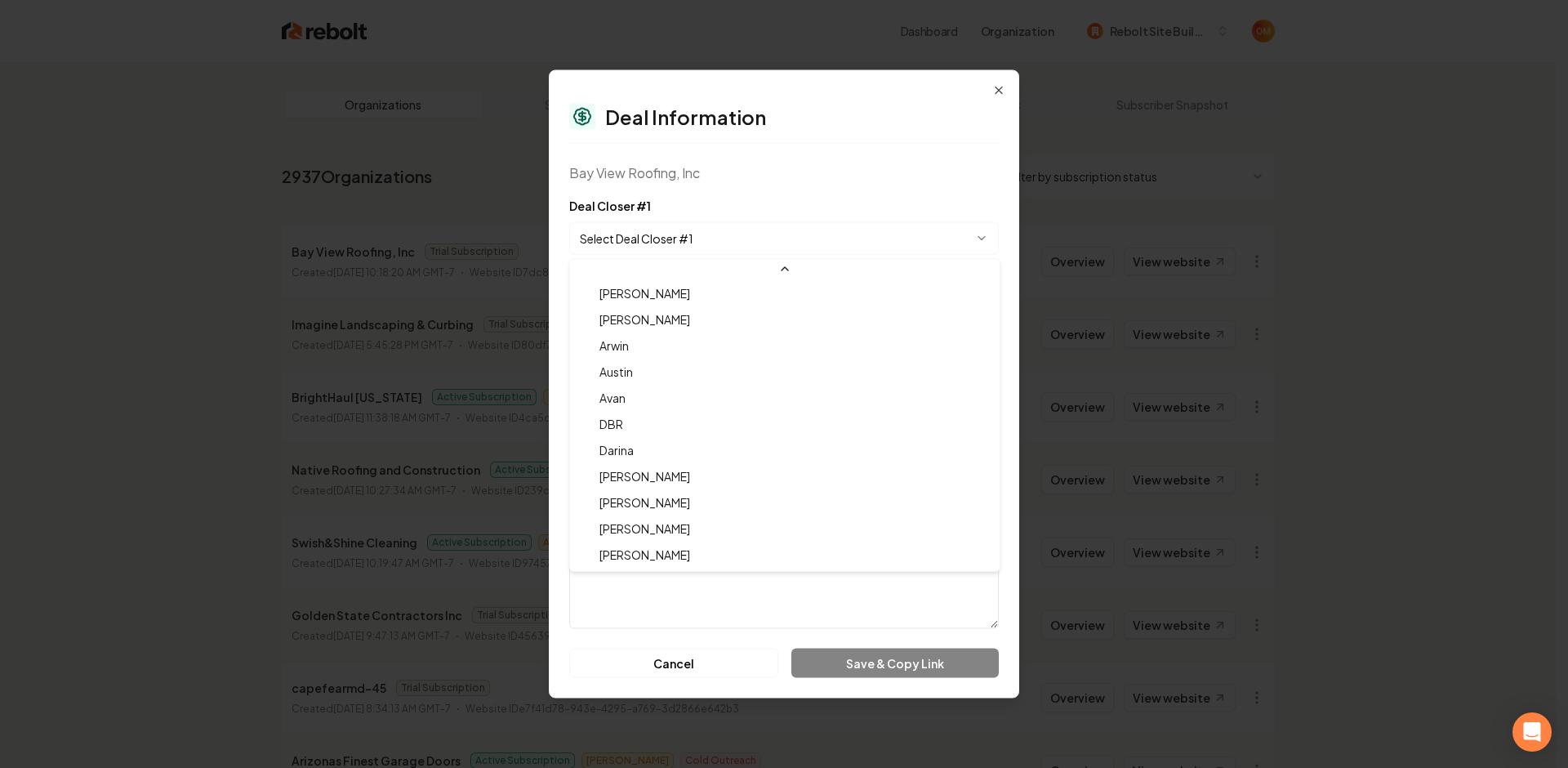
select select "**********"
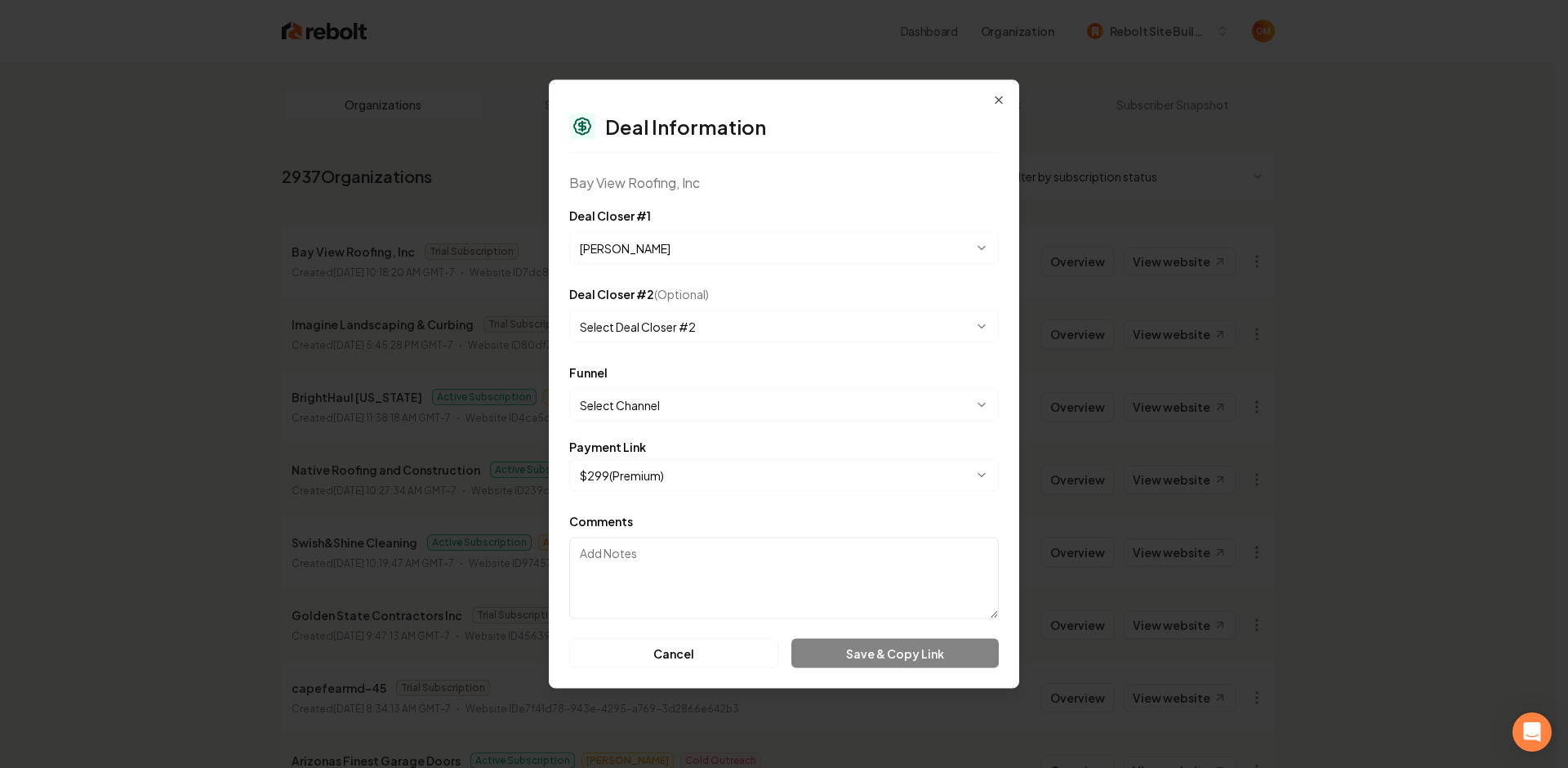
click at [693, 404] on body "Dashboard Organization Rebolt Site Builder Organizations Spam Review SMM Ongoin…" at bounding box center [778, 384] width 1555 height 768
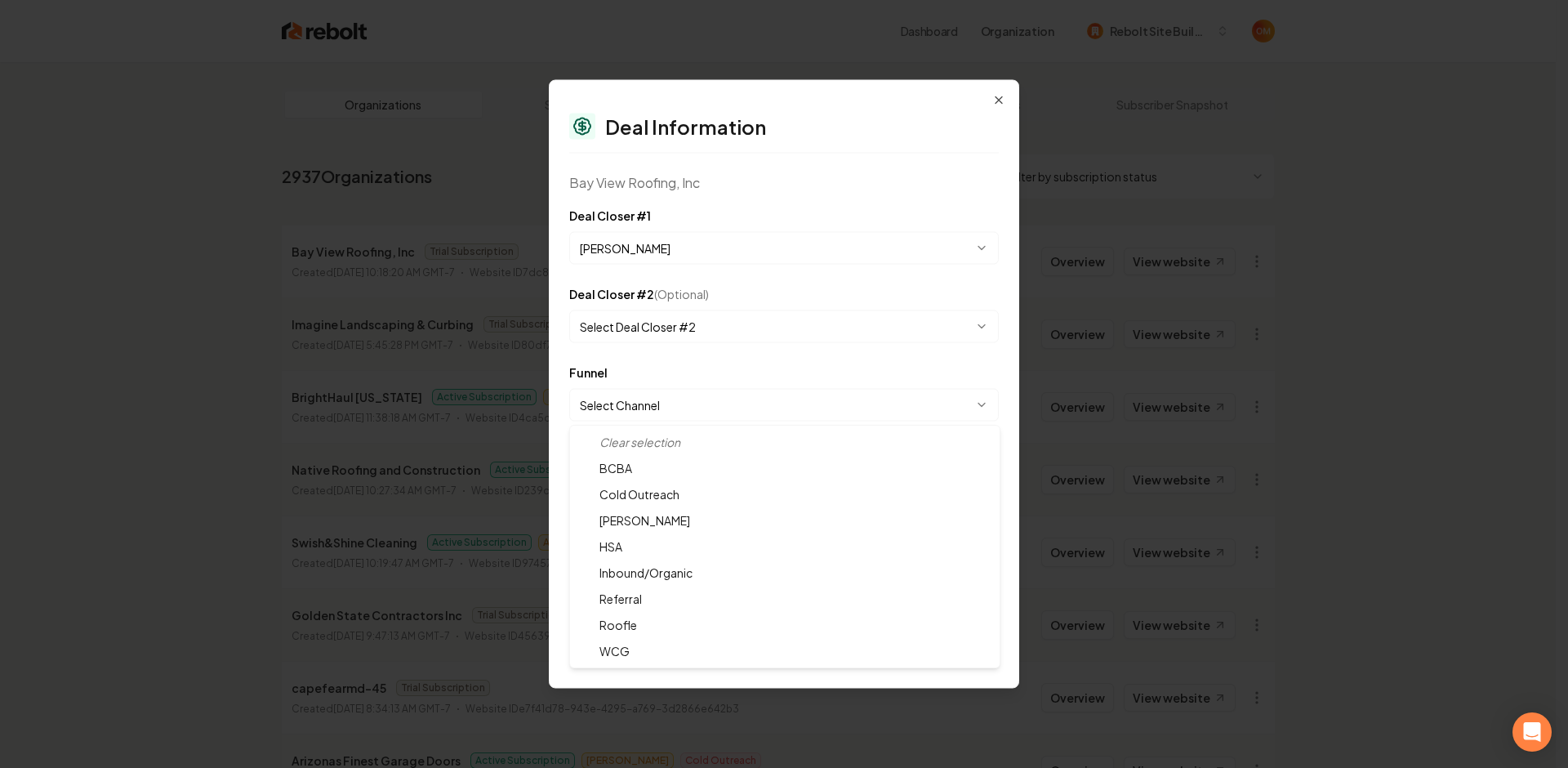
select select "**********"
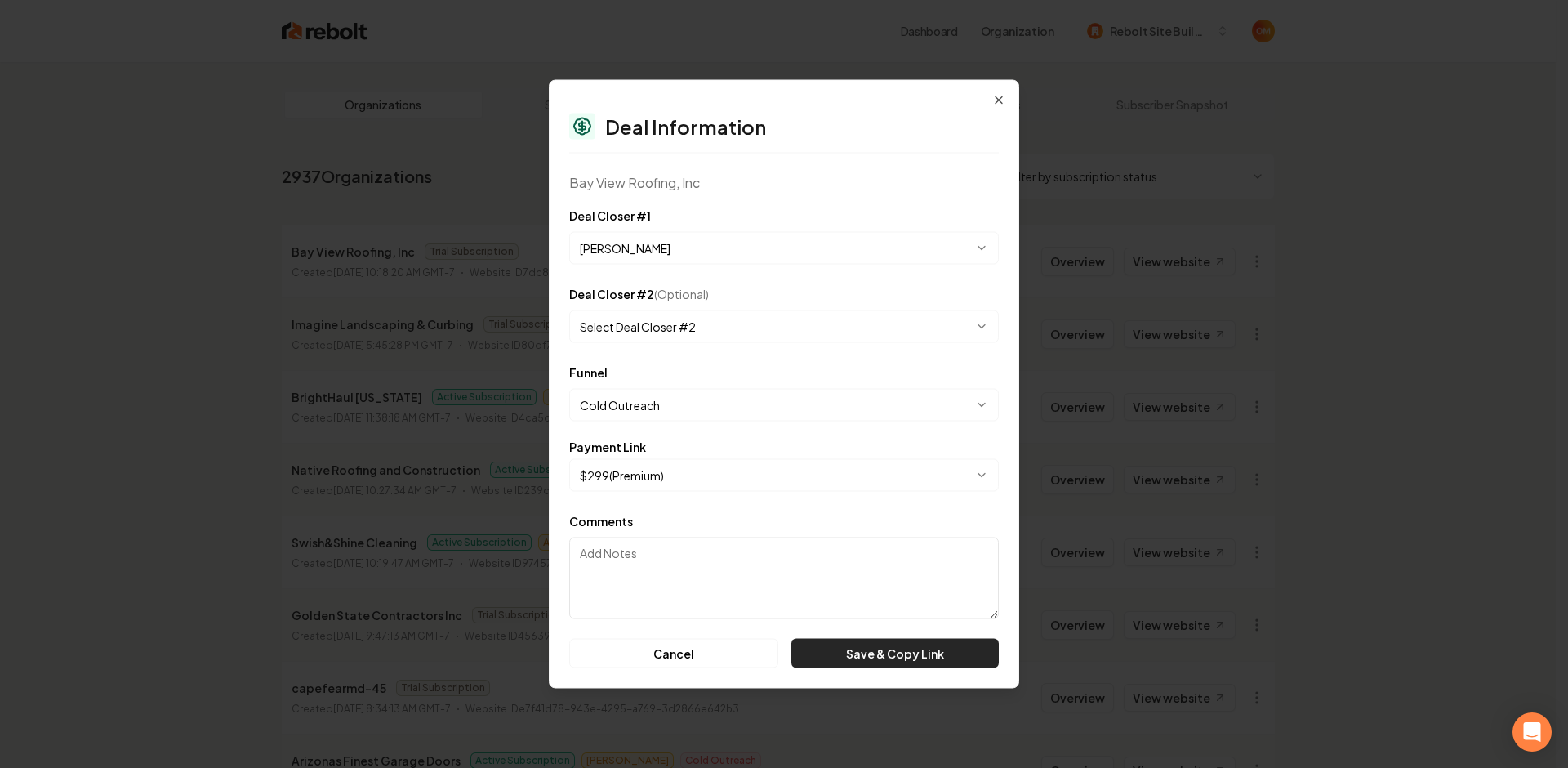
click at [912, 658] on button "Save & Copy Link" at bounding box center [895, 654] width 207 height 29
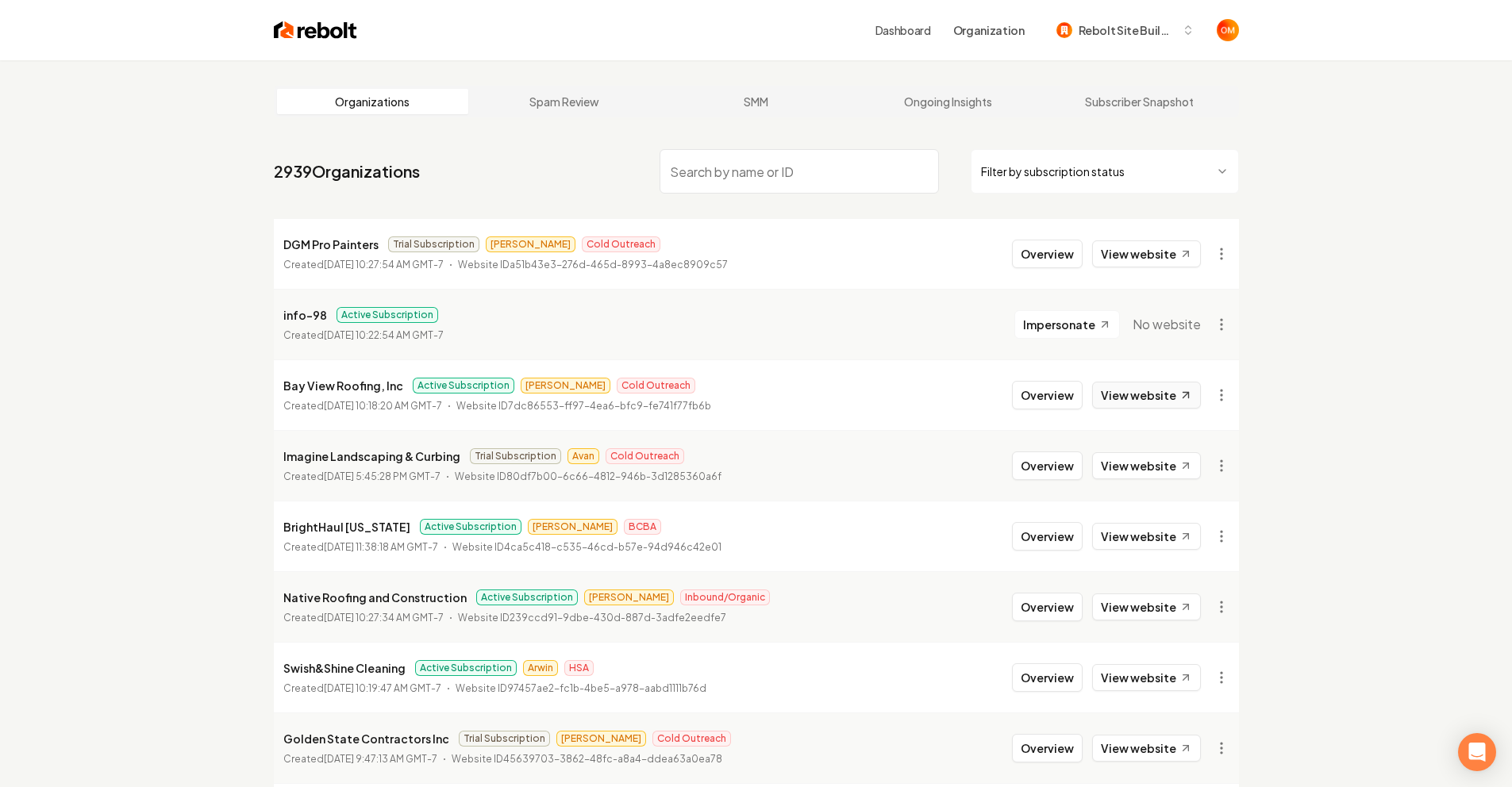
click at [1143, 405] on link "View website" at bounding box center [1146, 395] width 108 height 27
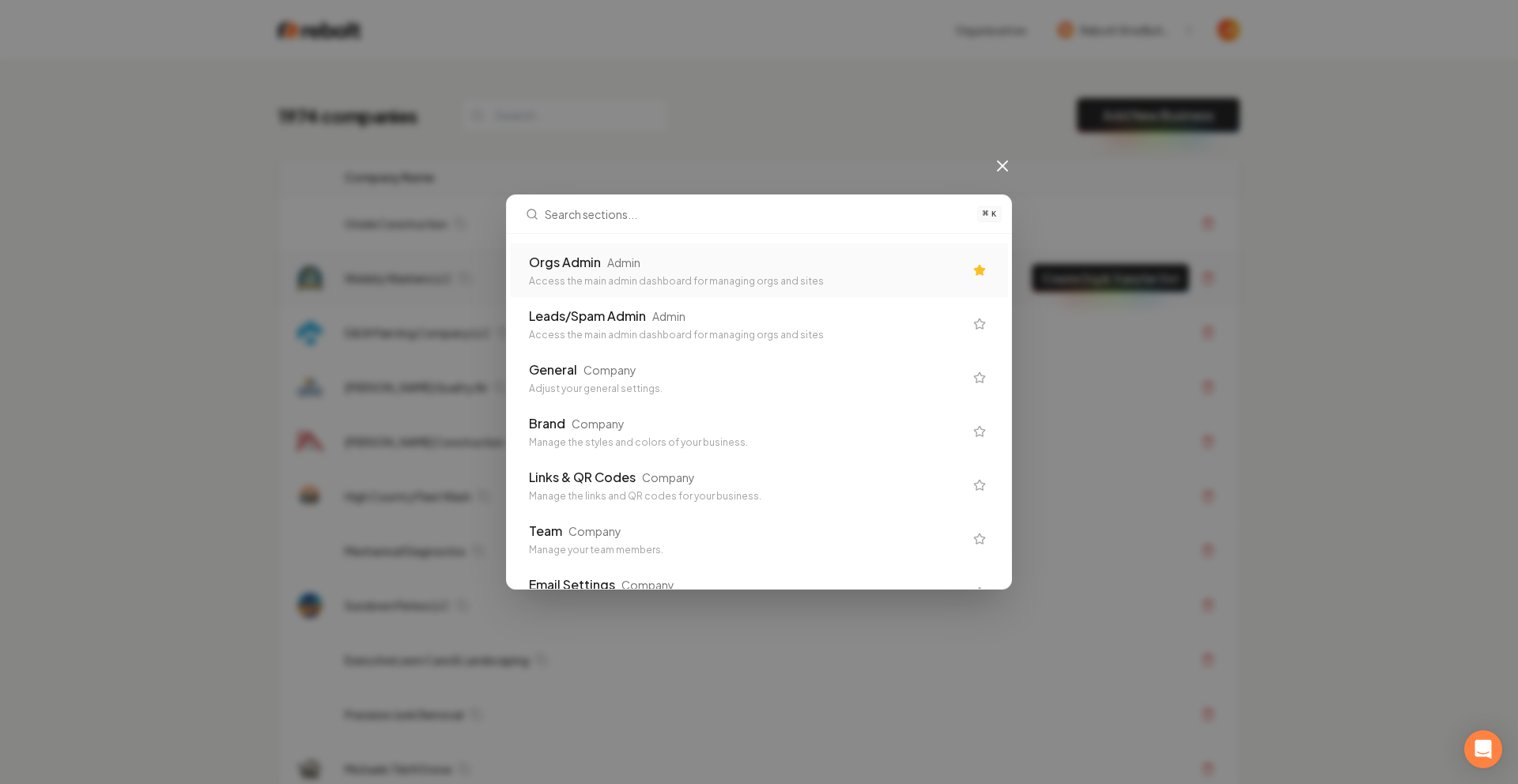
click at [689, 291] on div "Orgs Admin Admin Access the main admin dashboard for managing orgs and sites" at bounding box center [759, 270] width 498 height 54
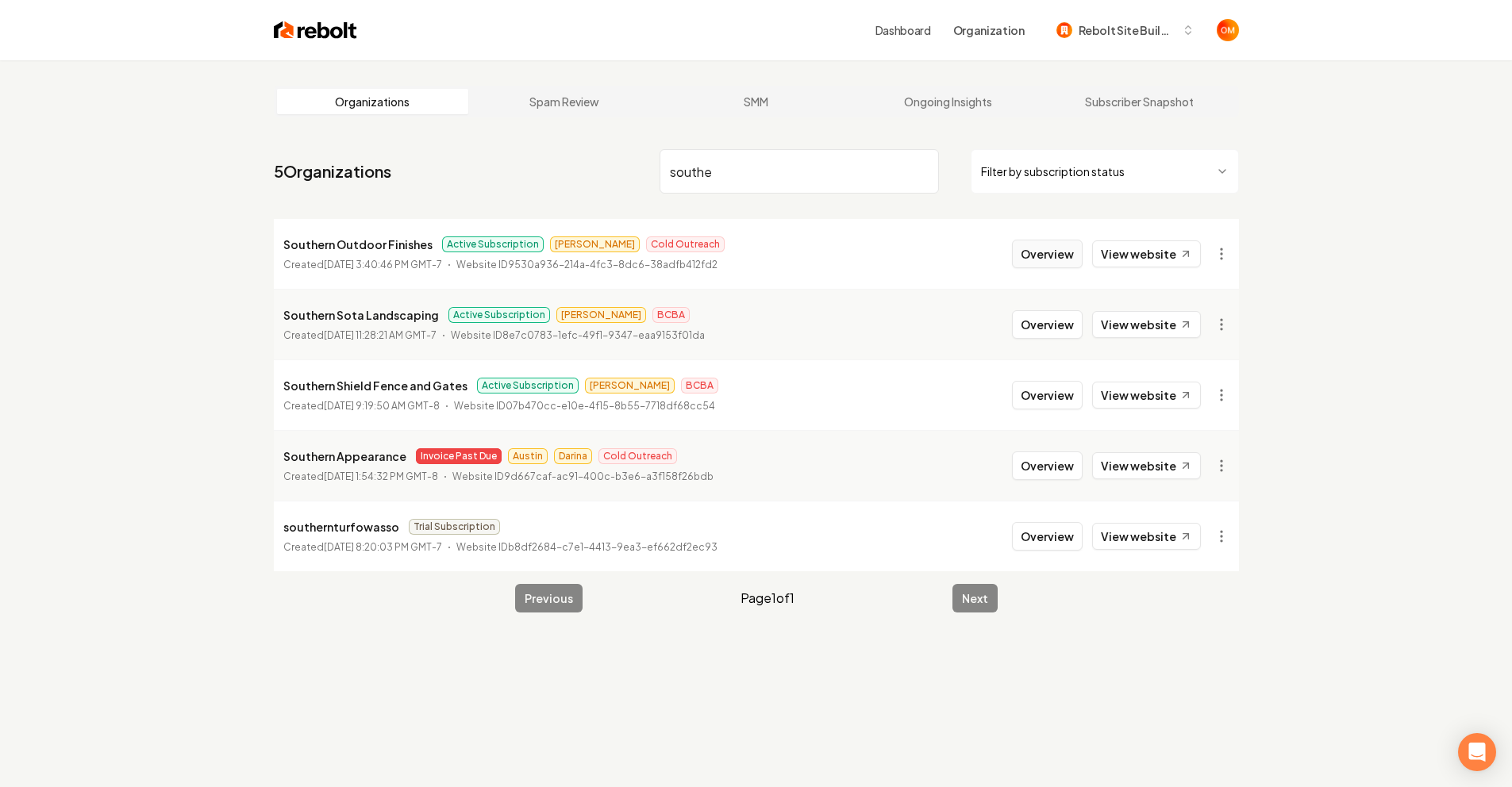
type input "southe"
click at [1060, 250] on button "Overview" at bounding box center [1048, 253] width 70 height 28
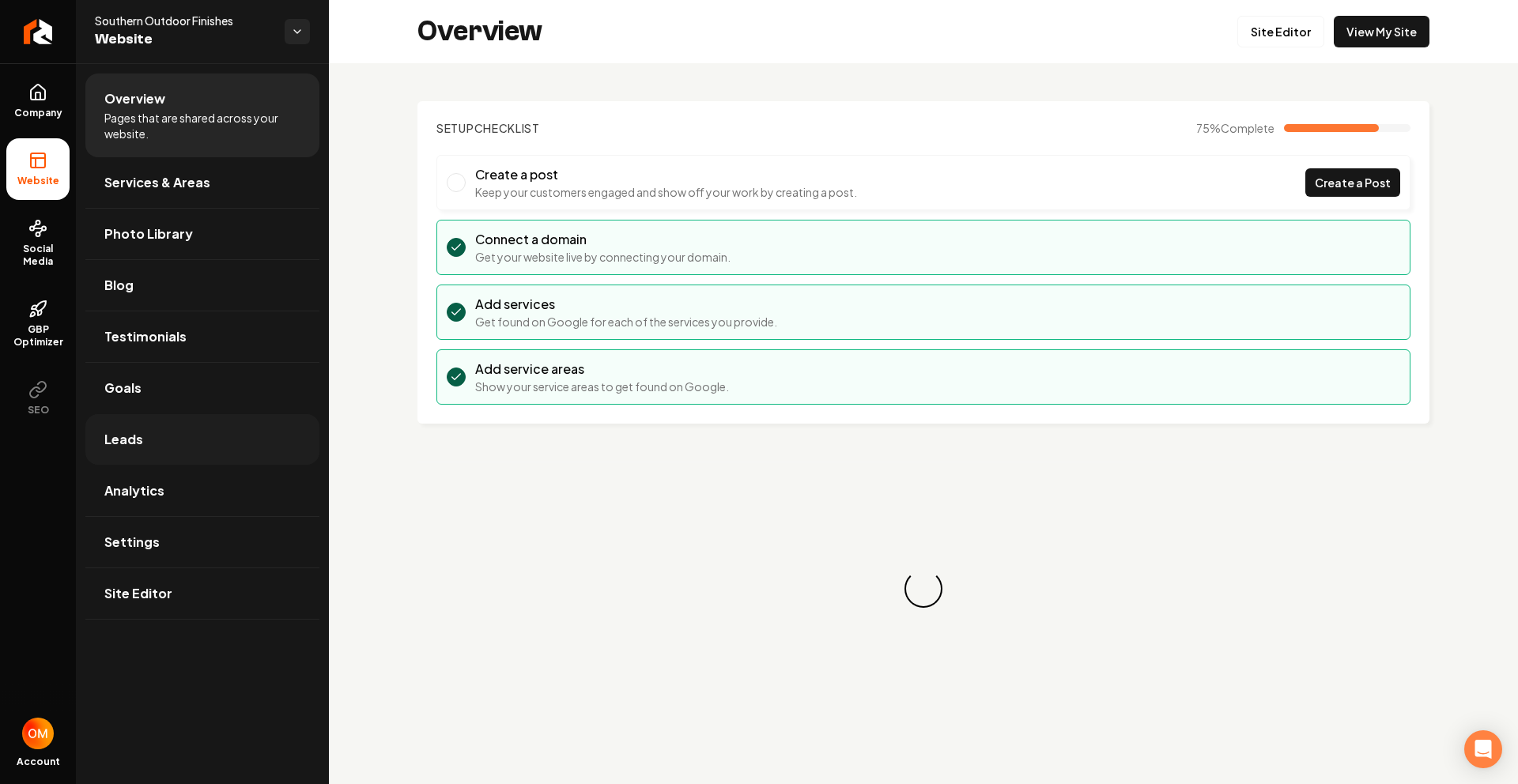
click at [166, 444] on link "Leads" at bounding box center [201, 439] width 234 height 50
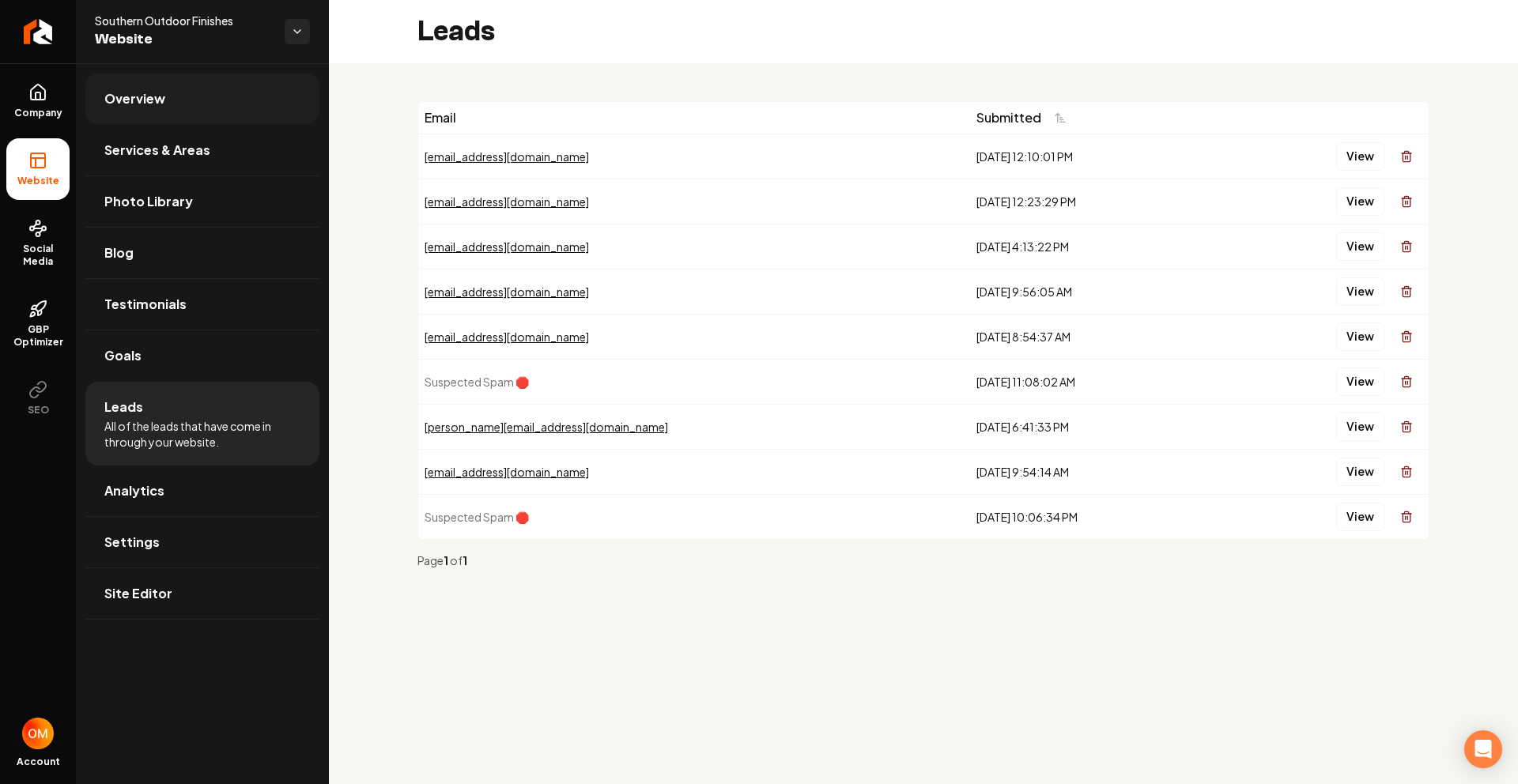
click at [153, 101] on span "Overview" at bounding box center [134, 98] width 61 height 19
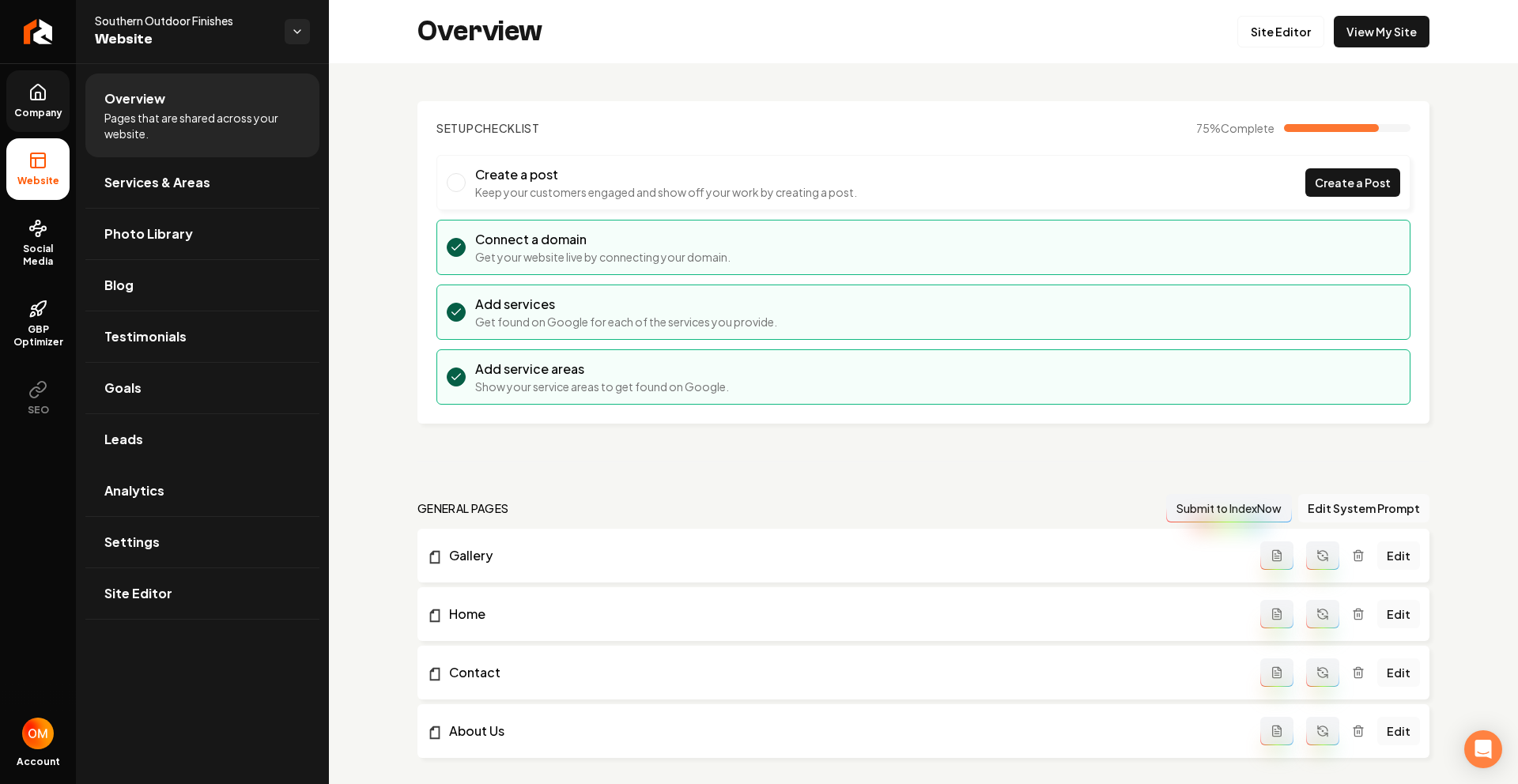
click at [47, 82] on link "Company" at bounding box center [38, 100] width 63 height 61
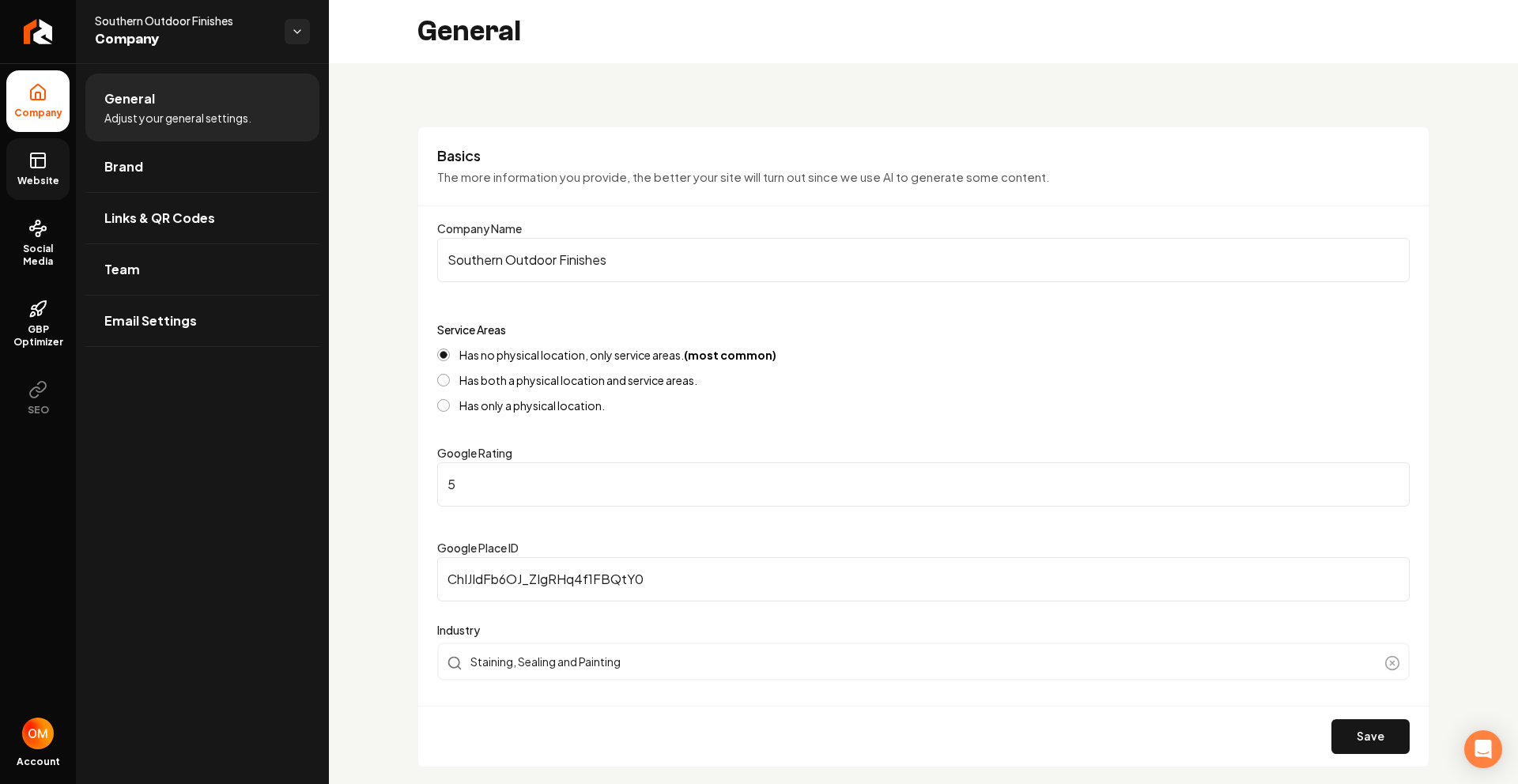
drag, startPoint x: 6, startPoint y: 166, endPoint x: 16, endPoint y: 165, distance: 10.0
click at [7, 166] on ul "Company Website Social Media GBP Optimizer SEO" at bounding box center [38, 250] width 76 height 373
click at [37, 170] on link "Website" at bounding box center [38, 168] width 63 height 61
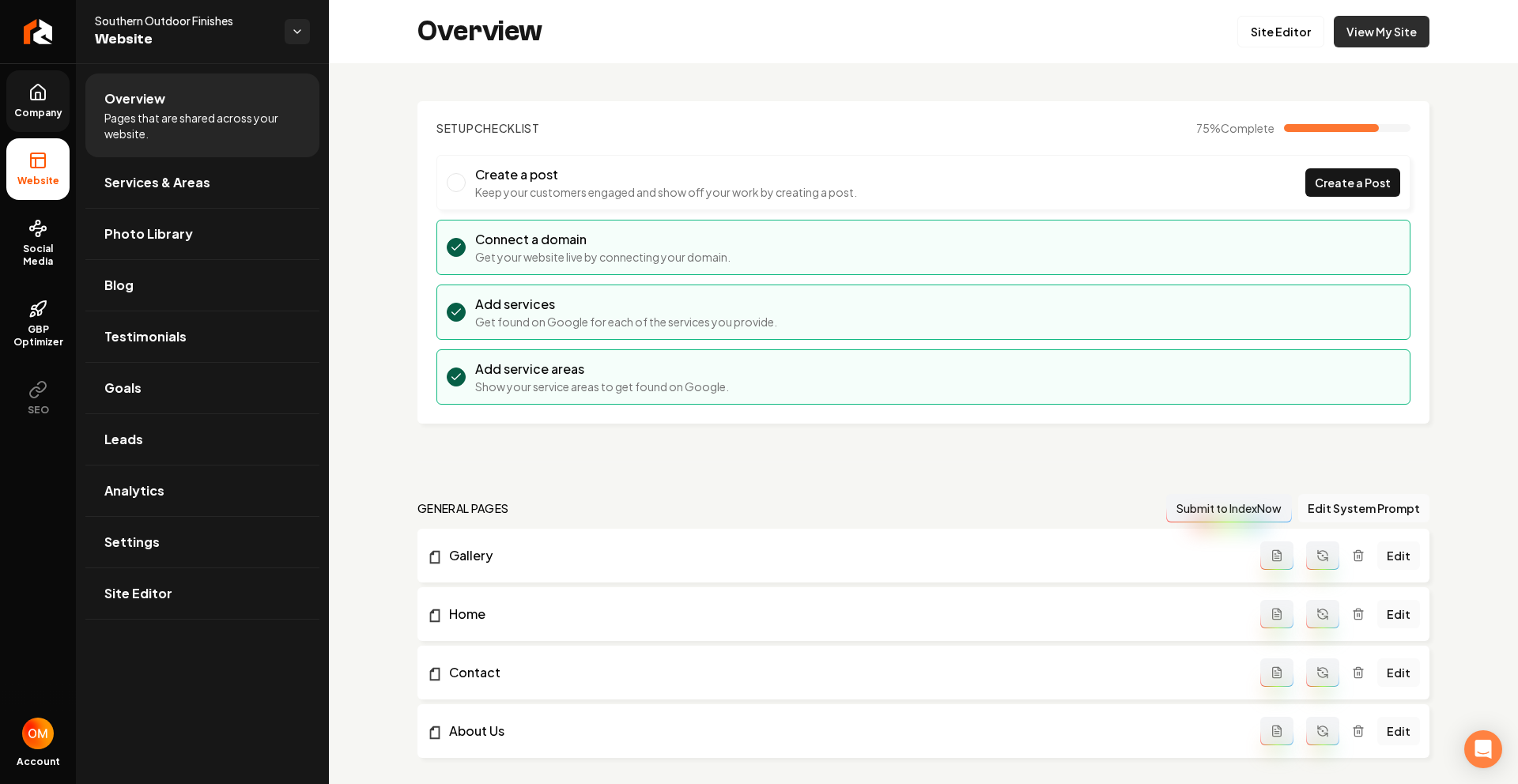
click at [1369, 38] on link "View My Site" at bounding box center [1381, 31] width 96 height 31
